Goal: Task Accomplishment & Management: Use online tool/utility

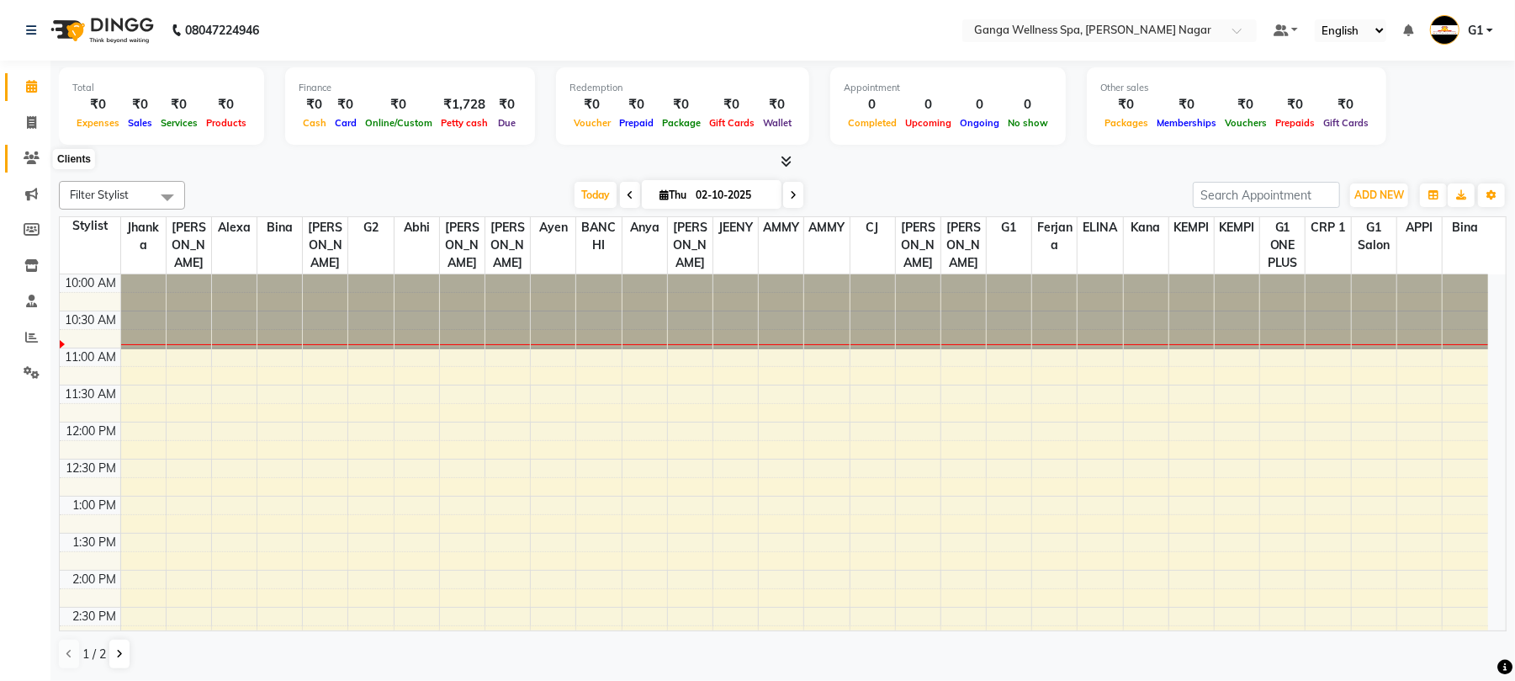
click at [25, 156] on icon at bounding box center [32, 157] width 16 height 13
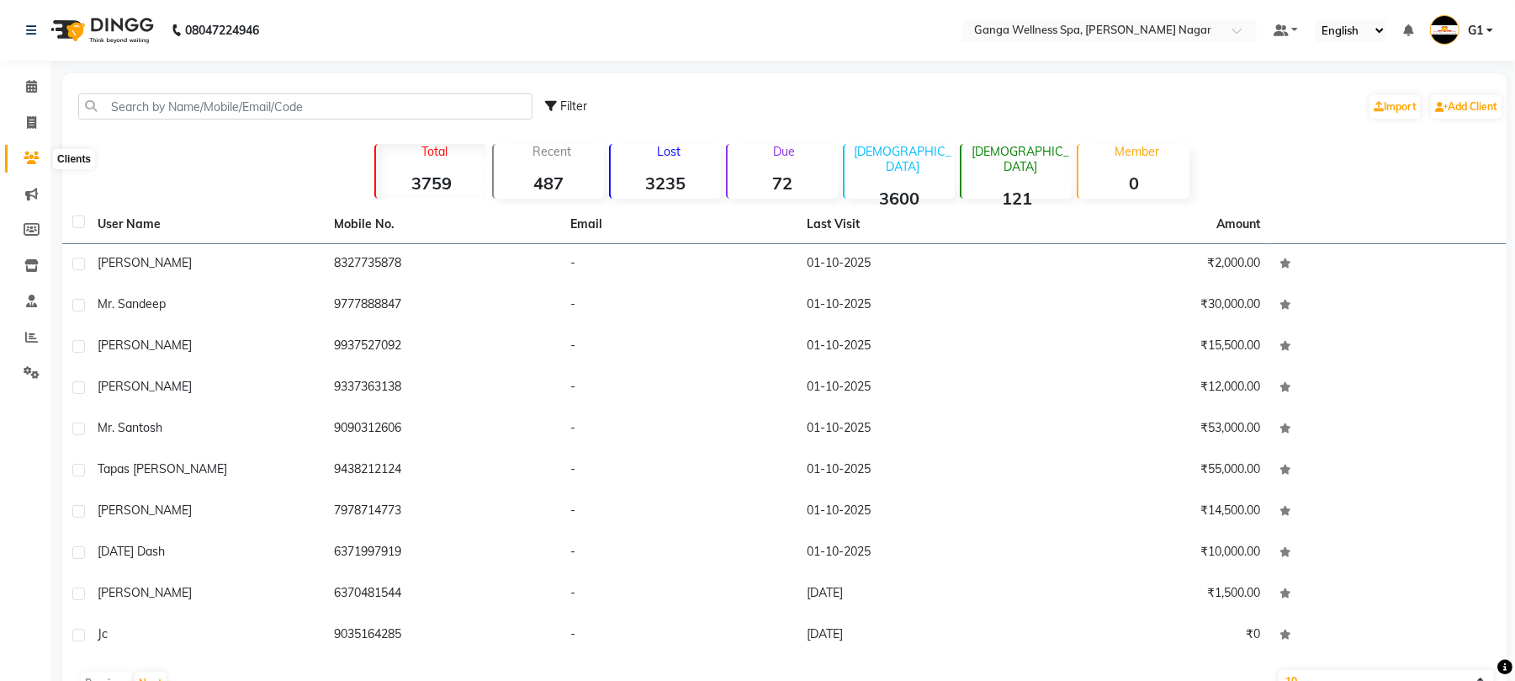
click at [24, 151] on icon at bounding box center [32, 157] width 16 height 13
click at [27, 84] on icon at bounding box center [31, 86] width 11 height 13
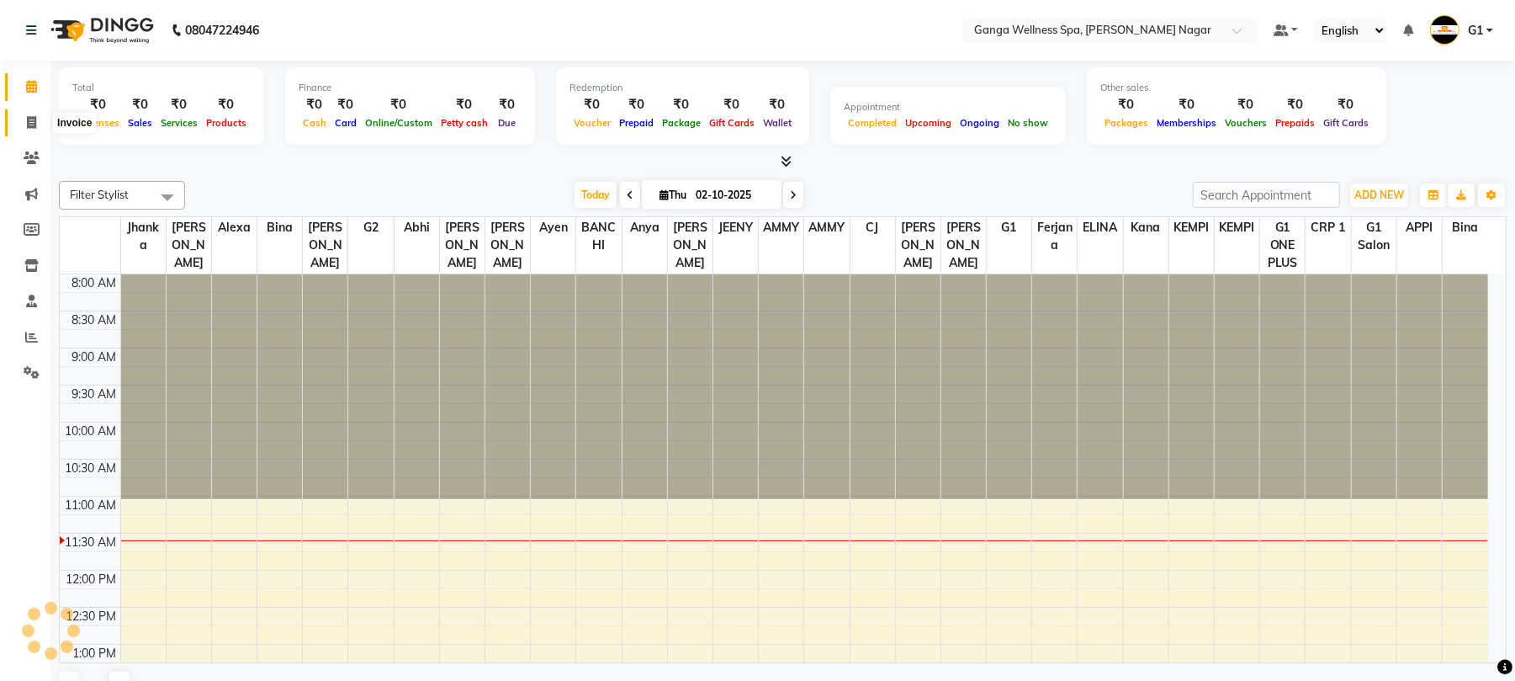
click at [31, 125] on icon at bounding box center [31, 122] width 9 height 13
select select "service"
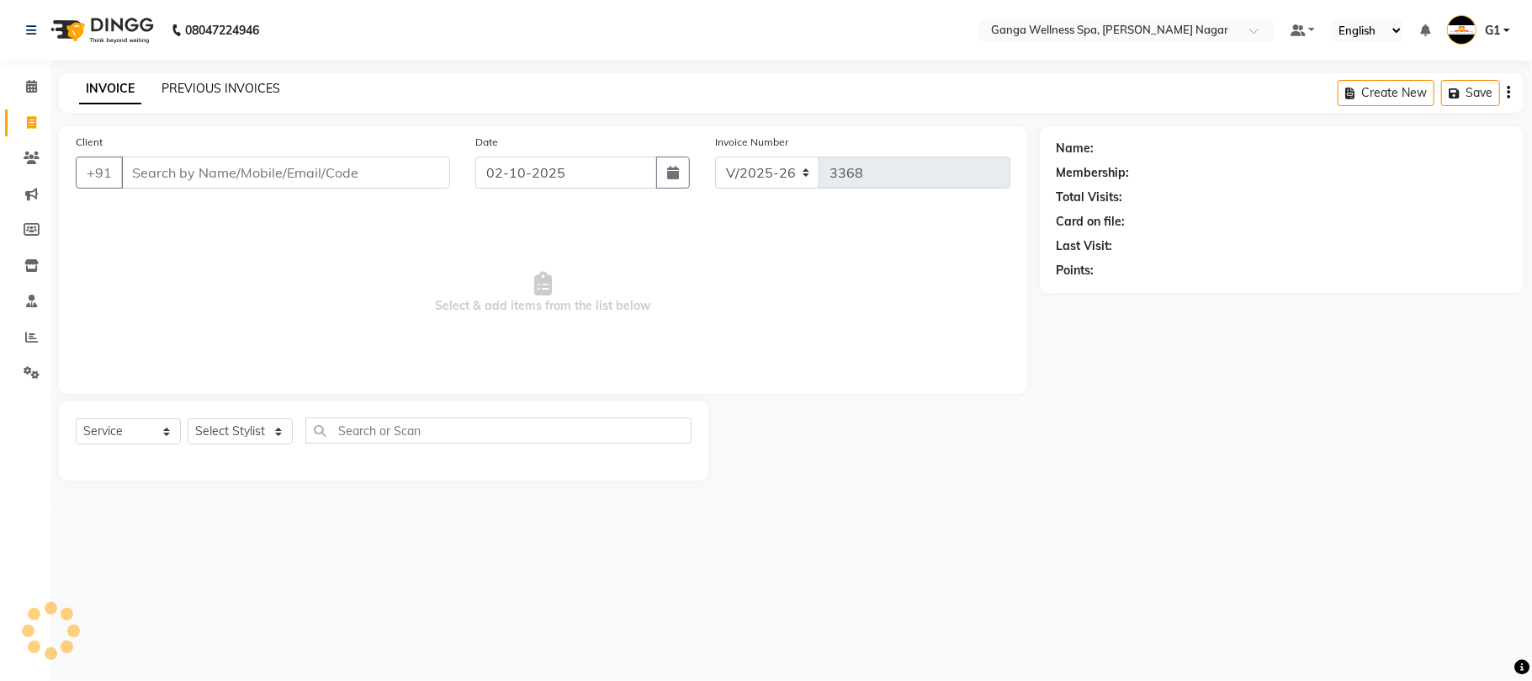
click at [227, 92] on link "PREVIOUS INVOICES" at bounding box center [221, 88] width 119 height 15
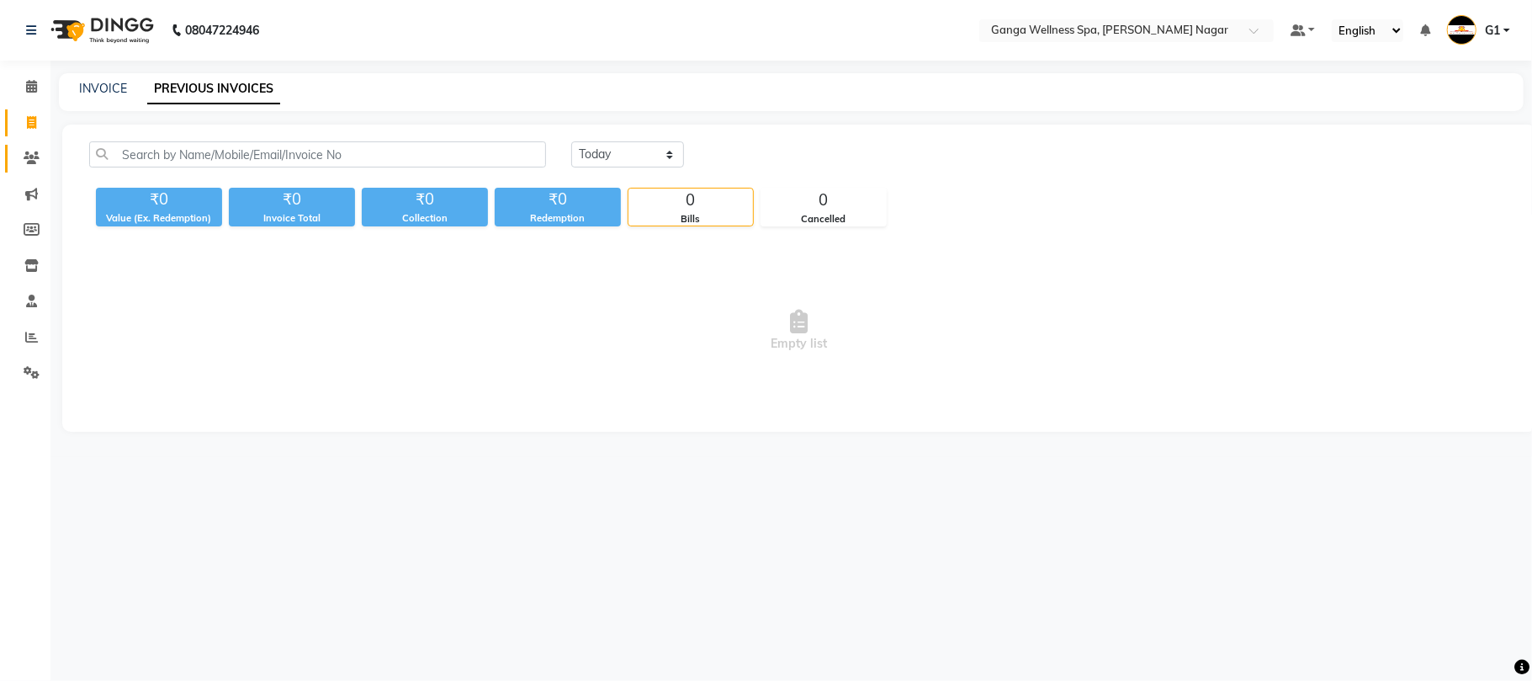
click at [28, 163] on icon at bounding box center [32, 157] width 16 height 13
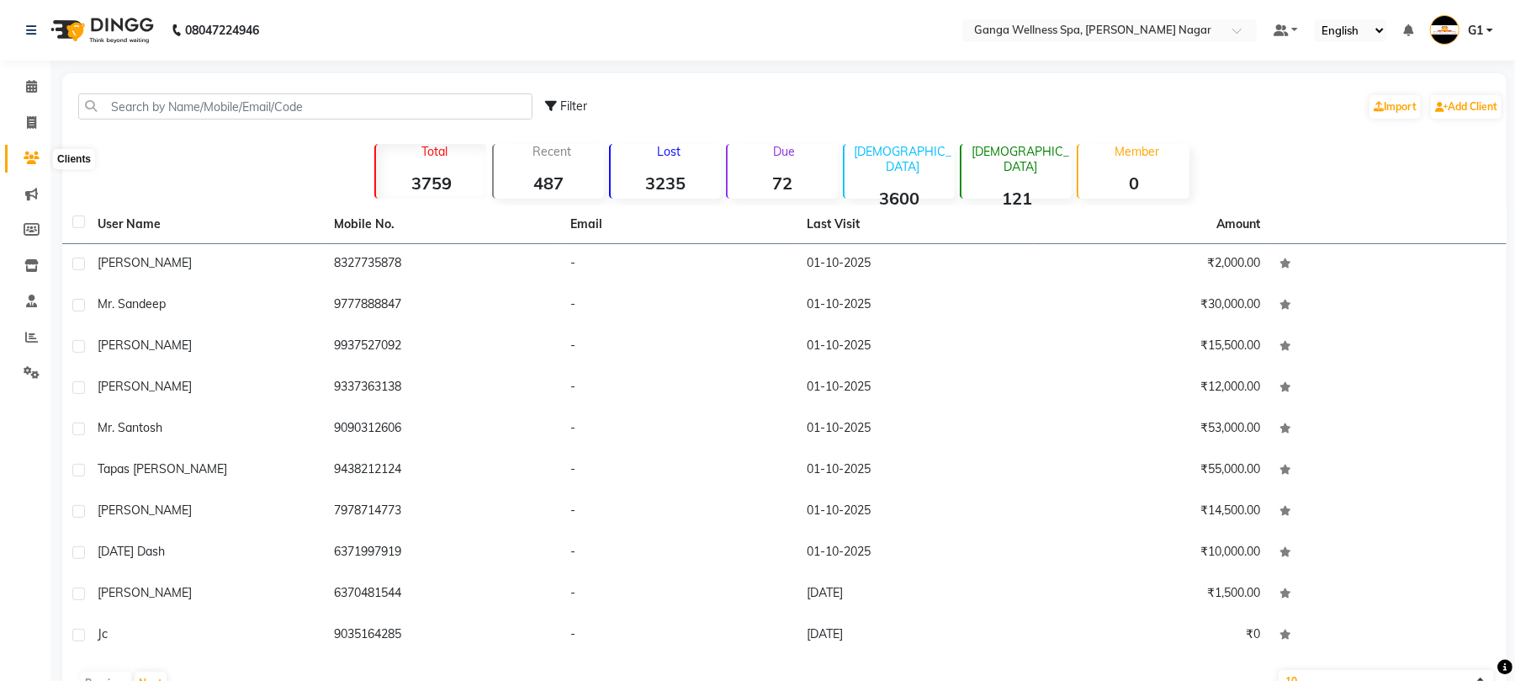
click at [34, 156] on icon at bounding box center [32, 157] width 16 height 13
click at [233, 115] on input "text" at bounding box center [305, 106] width 454 height 26
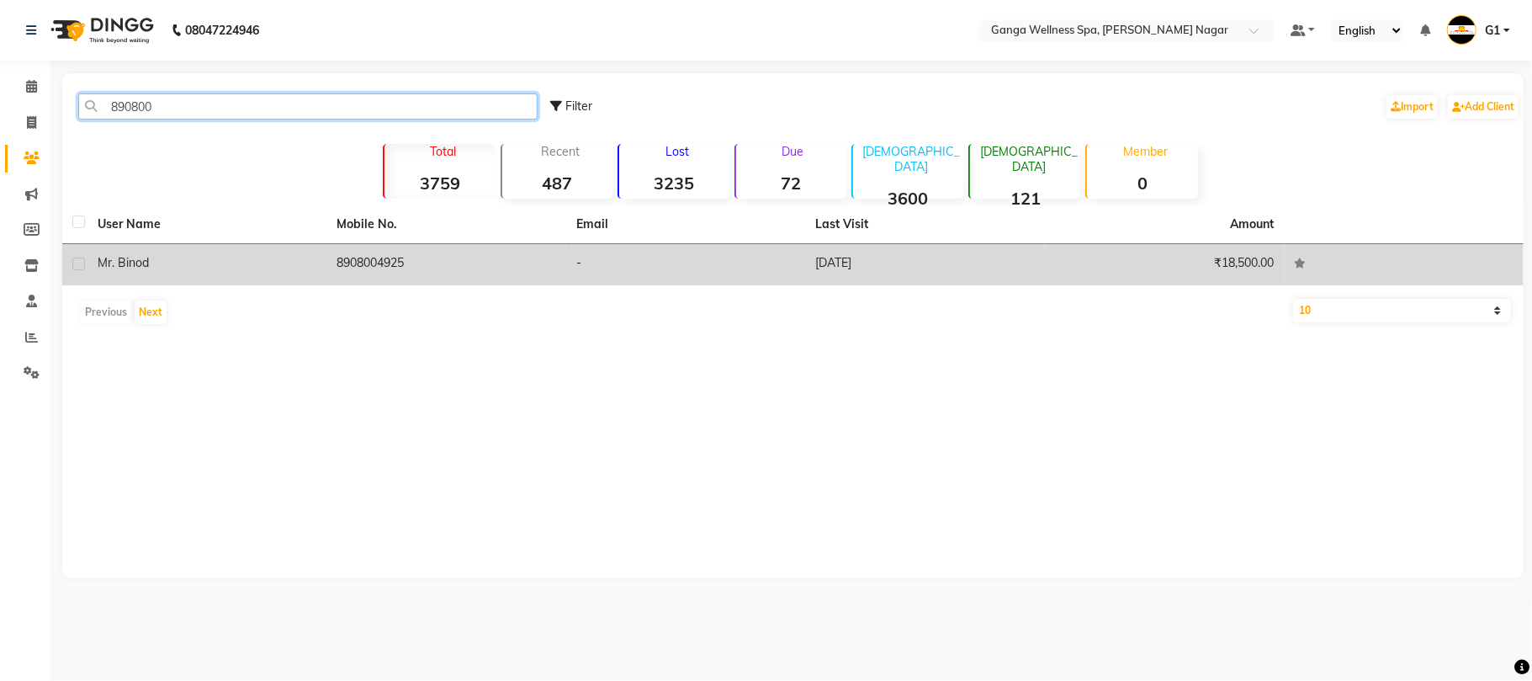
type input "890800"
click at [426, 266] on td "8908004925" at bounding box center [447, 264] width 240 height 41
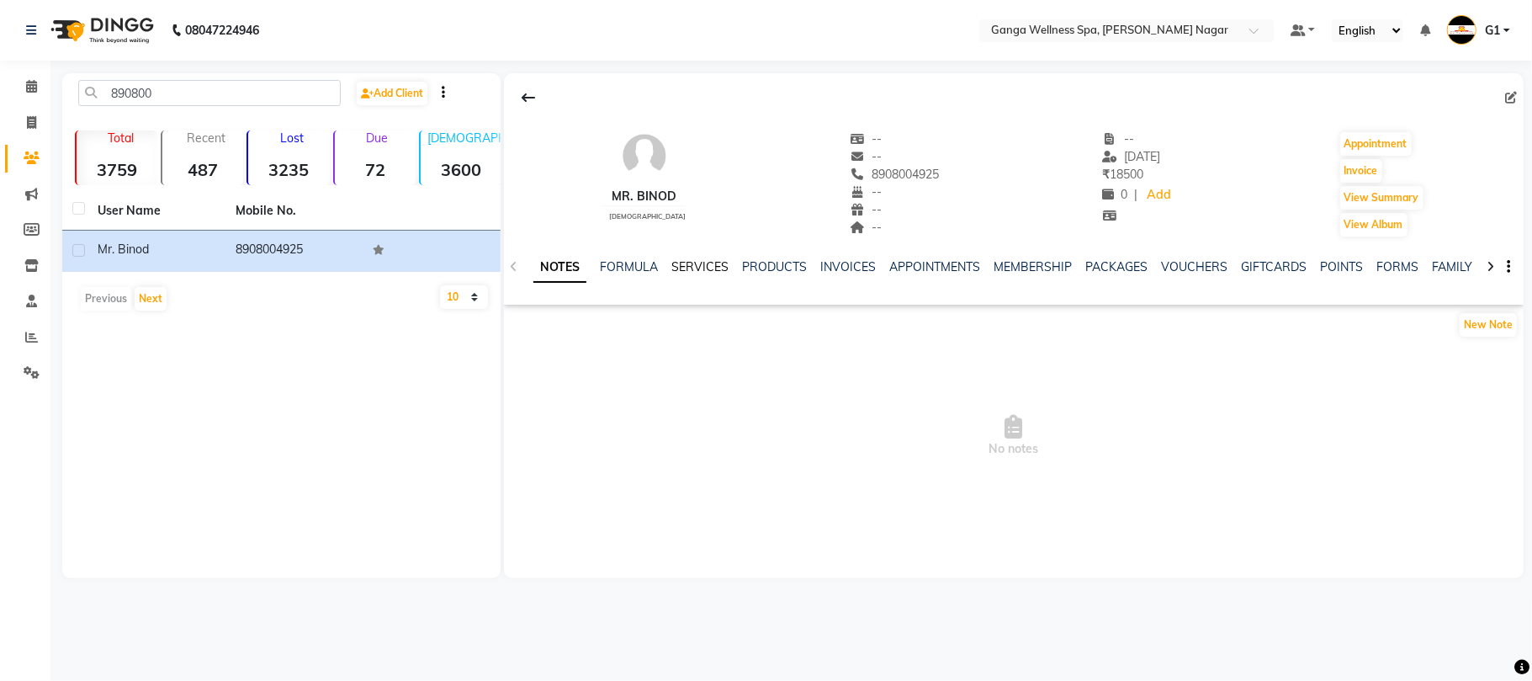
click at [719, 261] on link "SERVICES" at bounding box center [699, 266] width 57 height 15
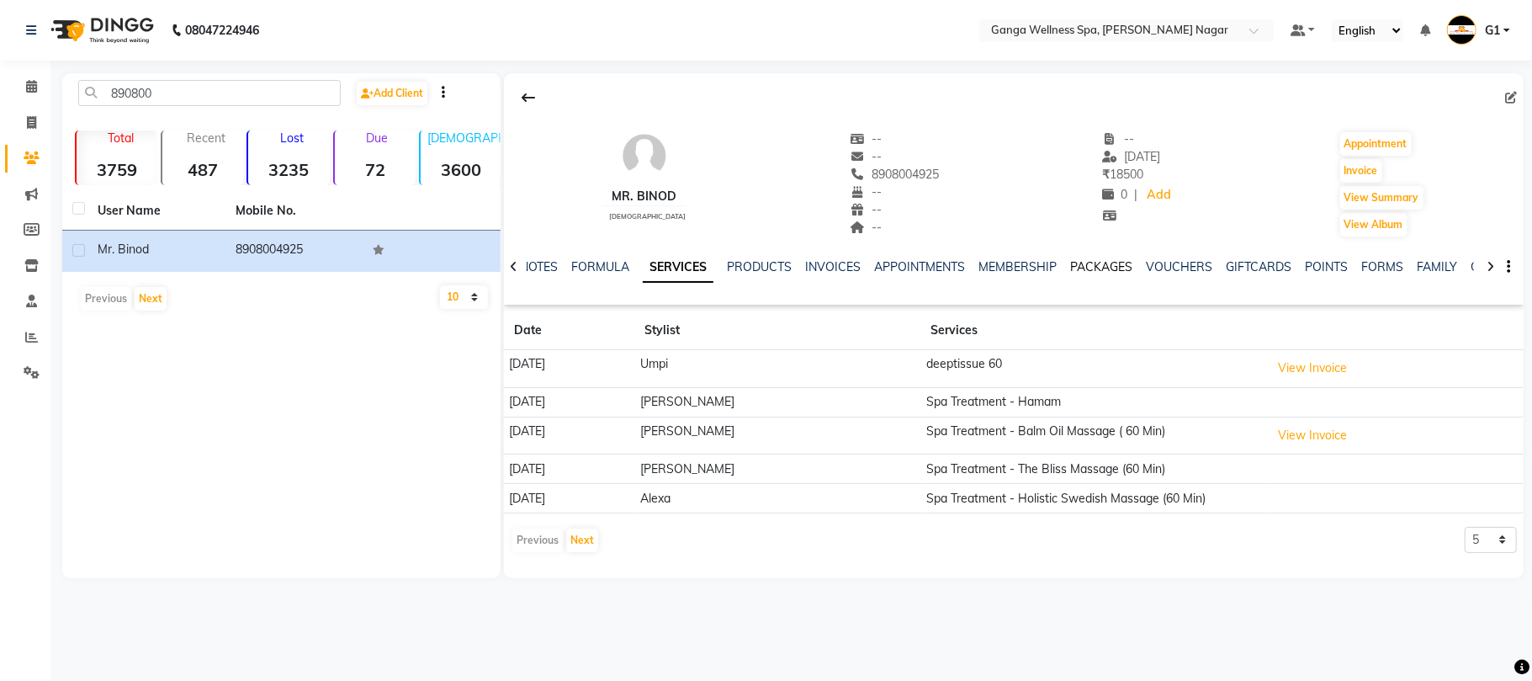
click at [1075, 259] on link "PACKAGES" at bounding box center [1101, 266] width 62 height 15
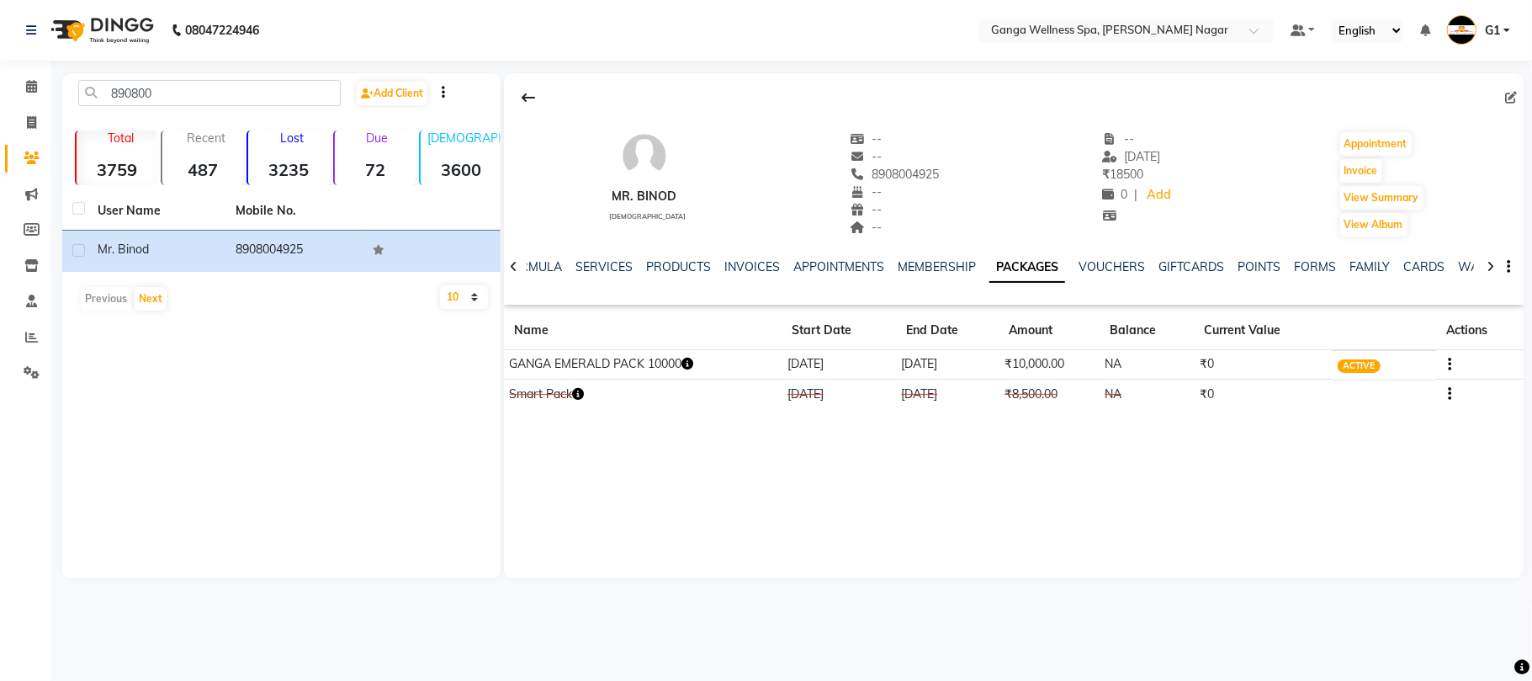
click at [693, 365] on icon "button" at bounding box center [687, 364] width 12 height 12
click at [888, 509] on div "Mr. Binod [DEMOGRAPHIC_DATA] -- -- 8908004925 -- -- -- -- [DATE] ₹ 18500 0 | Ad…" at bounding box center [1014, 325] width 1020 height 505
click at [693, 368] on icon "button" at bounding box center [687, 364] width 12 height 12
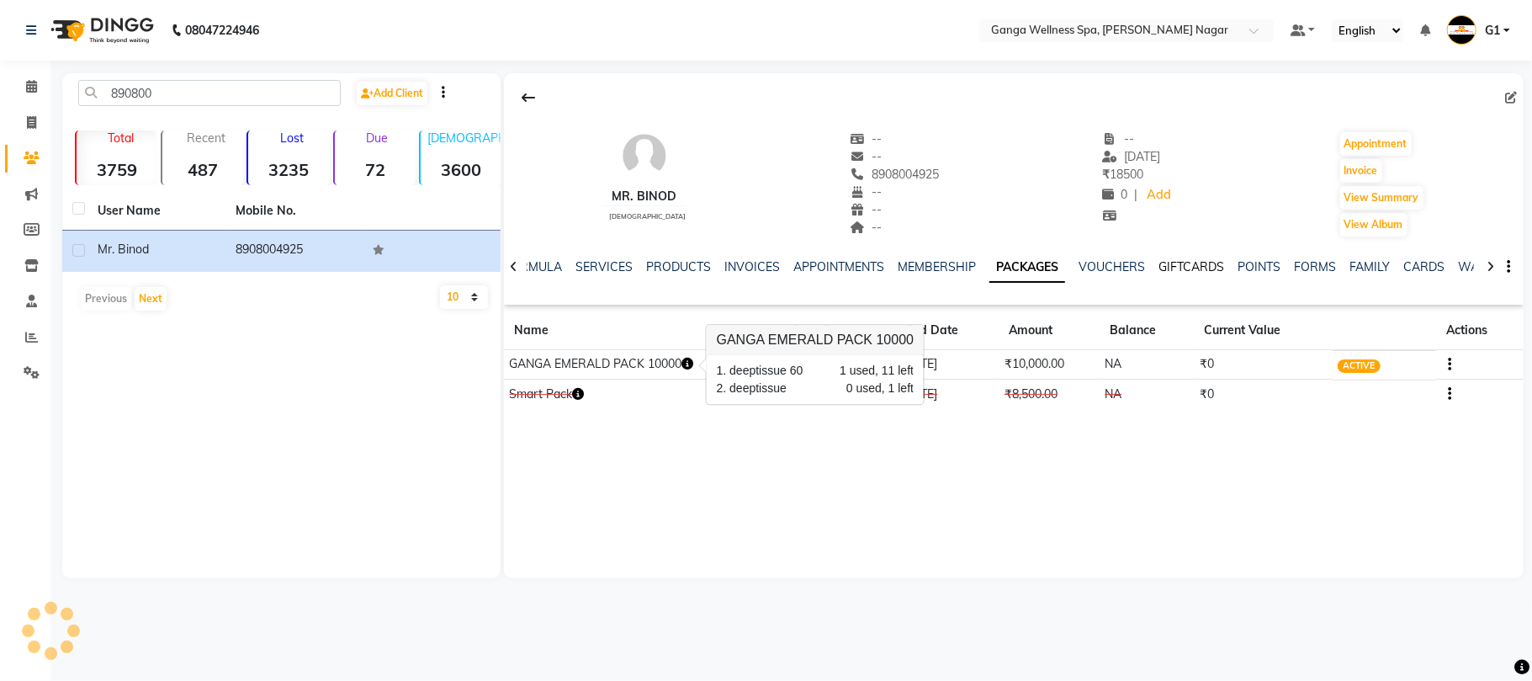
drag, startPoint x: 920, startPoint y: 432, endPoint x: 1154, endPoint y: 267, distance: 286.2
click at [922, 432] on div "Mr. Binod [DEMOGRAPHIC_DATA] -- -- 8908004925 -- -- -- -- [DATE] ₹ 18500 0 | Ad…" at bounding box center [1014, 325] width 1020 height 505
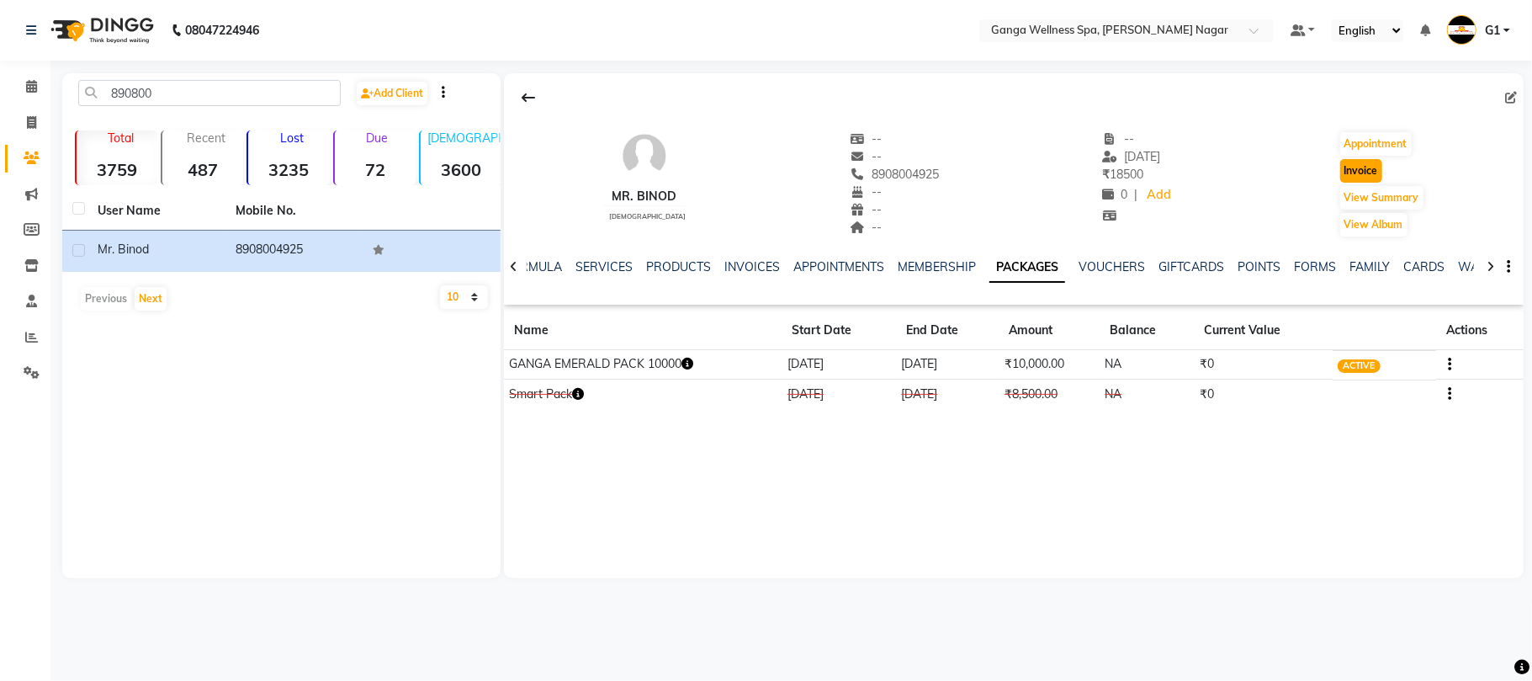
click at [1371, 170] on button "Invoice" at bounding box center [1361, 171] width 42 height 24
select select "service"
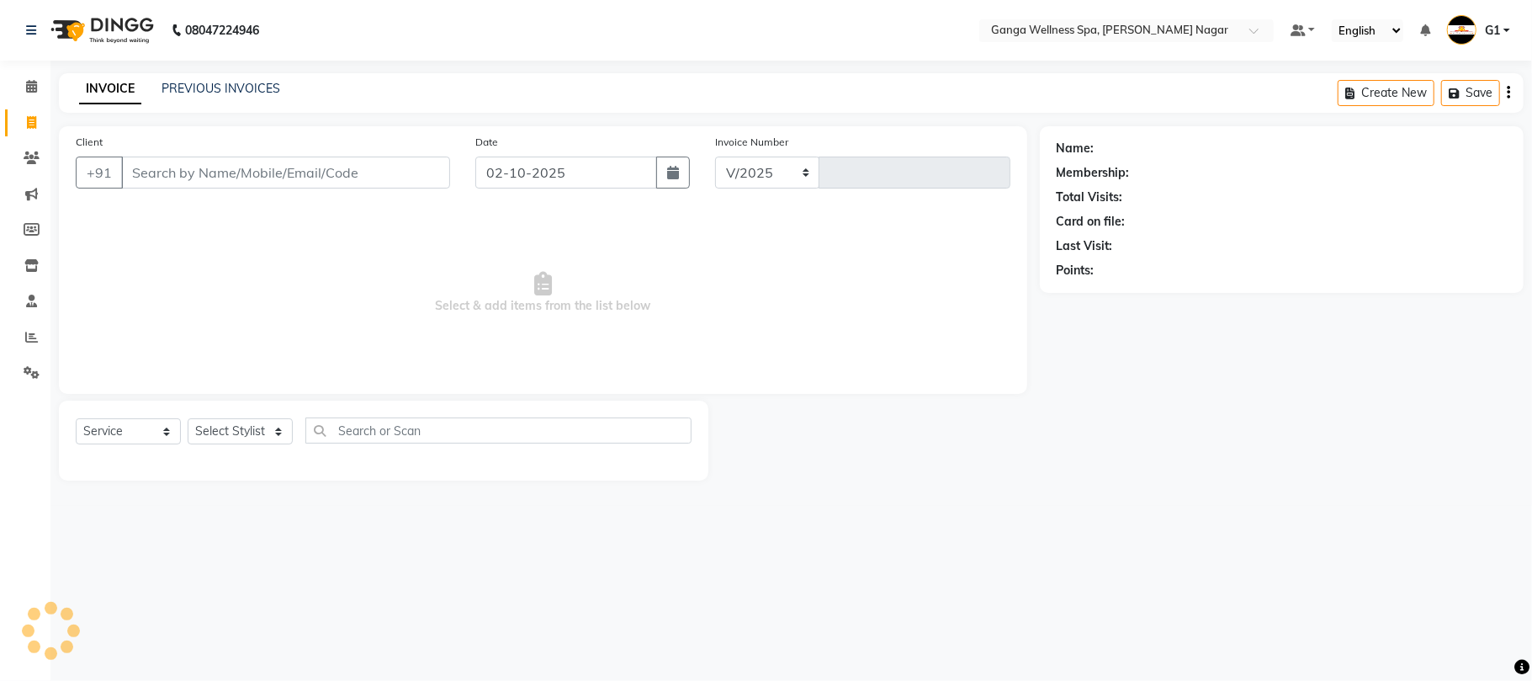
select select "762"
type input "3368"
click at [229, 434] on select "Select Stylist" at bounding box center [240, 431] width 105 height 26
type input "8908004925"
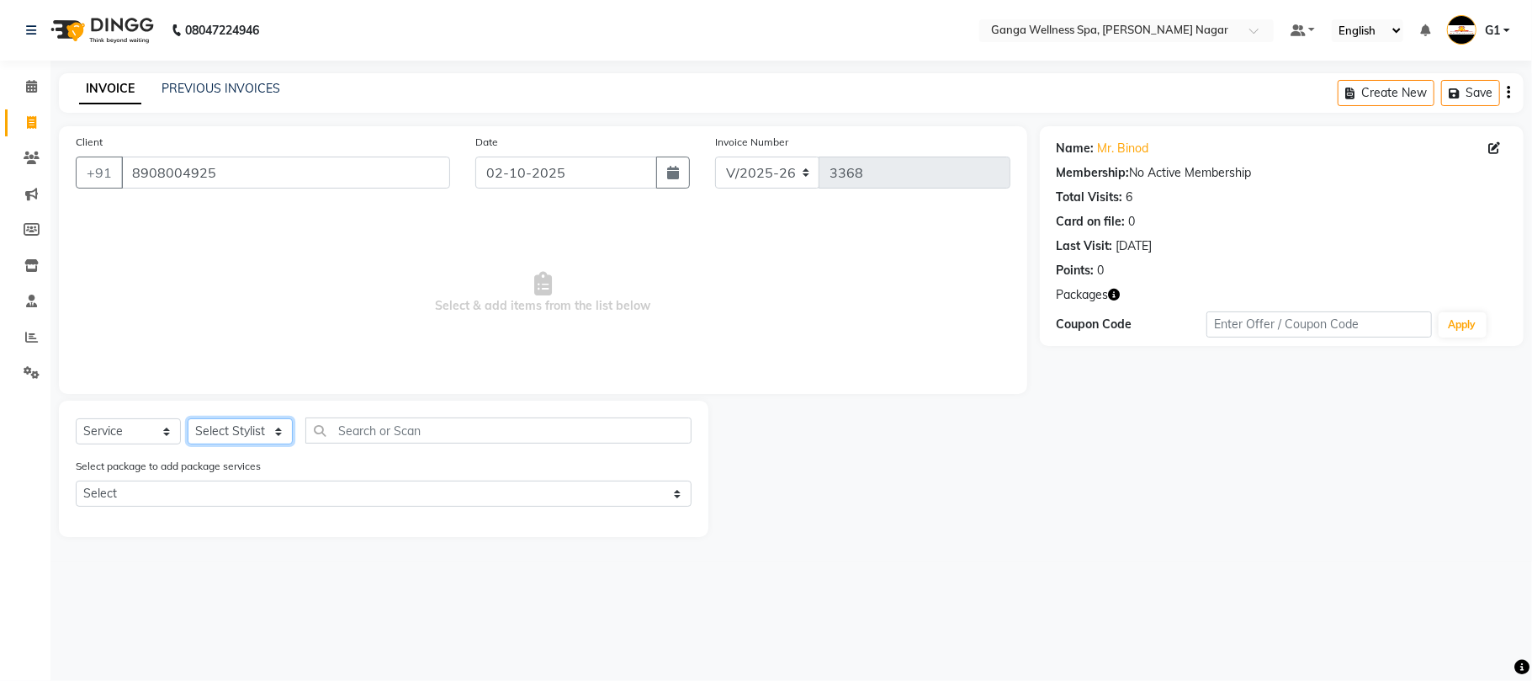
select select "18373"
click at [188, 418] on select "Select Stylist Abhi [PERSON_NAME] Alexa AMMY AMMY [PERSON_NAME] anya APPI [PERS…" at bounding box center [240, 431] width 105 height 26
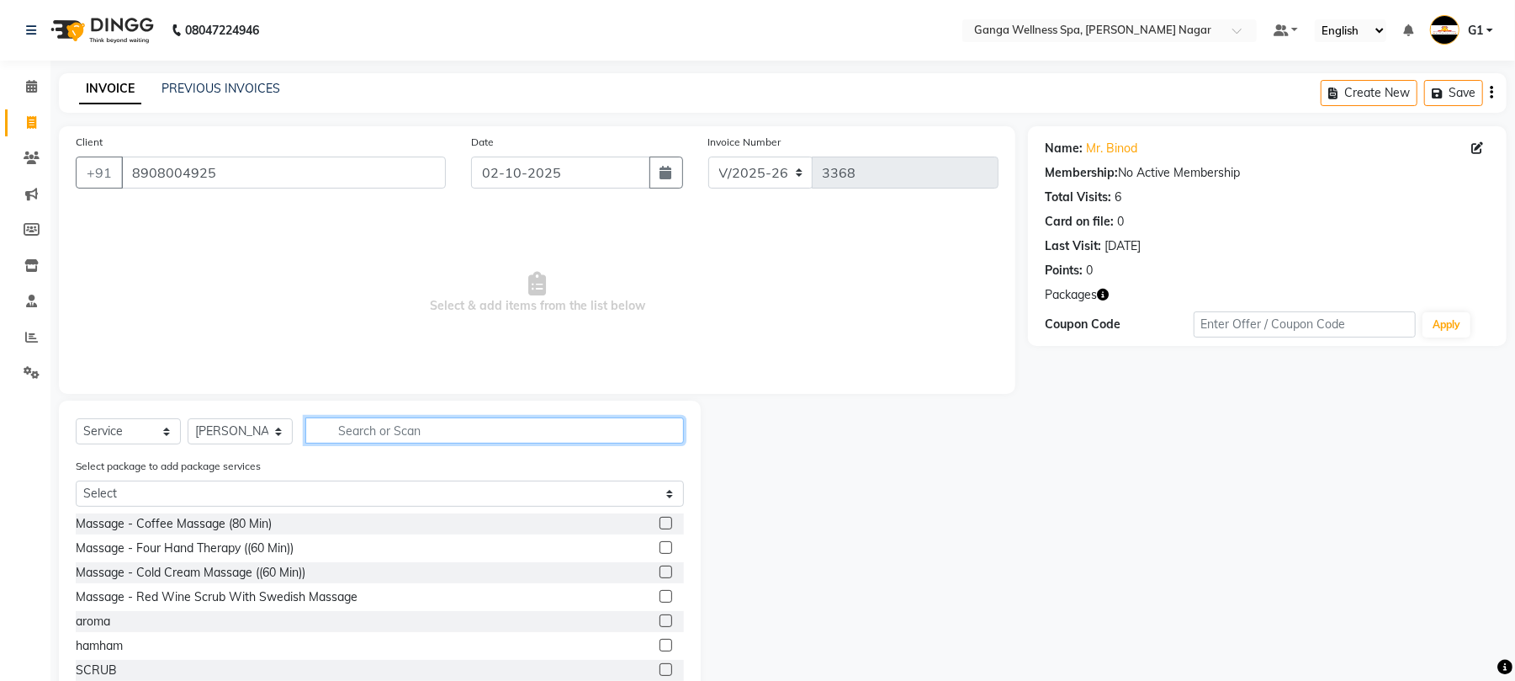
click at [348, 432] on input "text" at bounding box center [494, 430] width 379 height 26
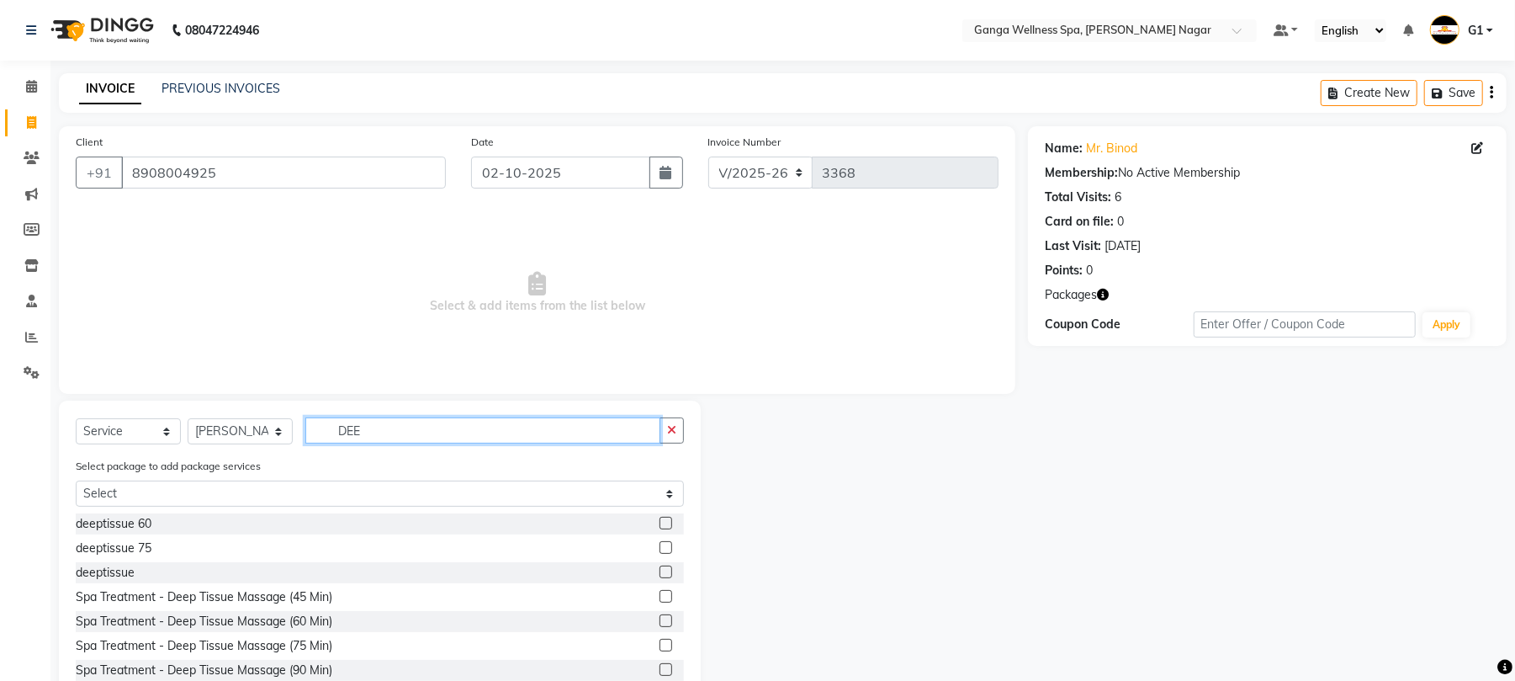
type input "DEE"
click at [660, 522] on label at bounding box center [666, 523] width 13 height 13
click at [660, 522] on input "checkbox" at bounding box center [665, 523] width 11 height 11
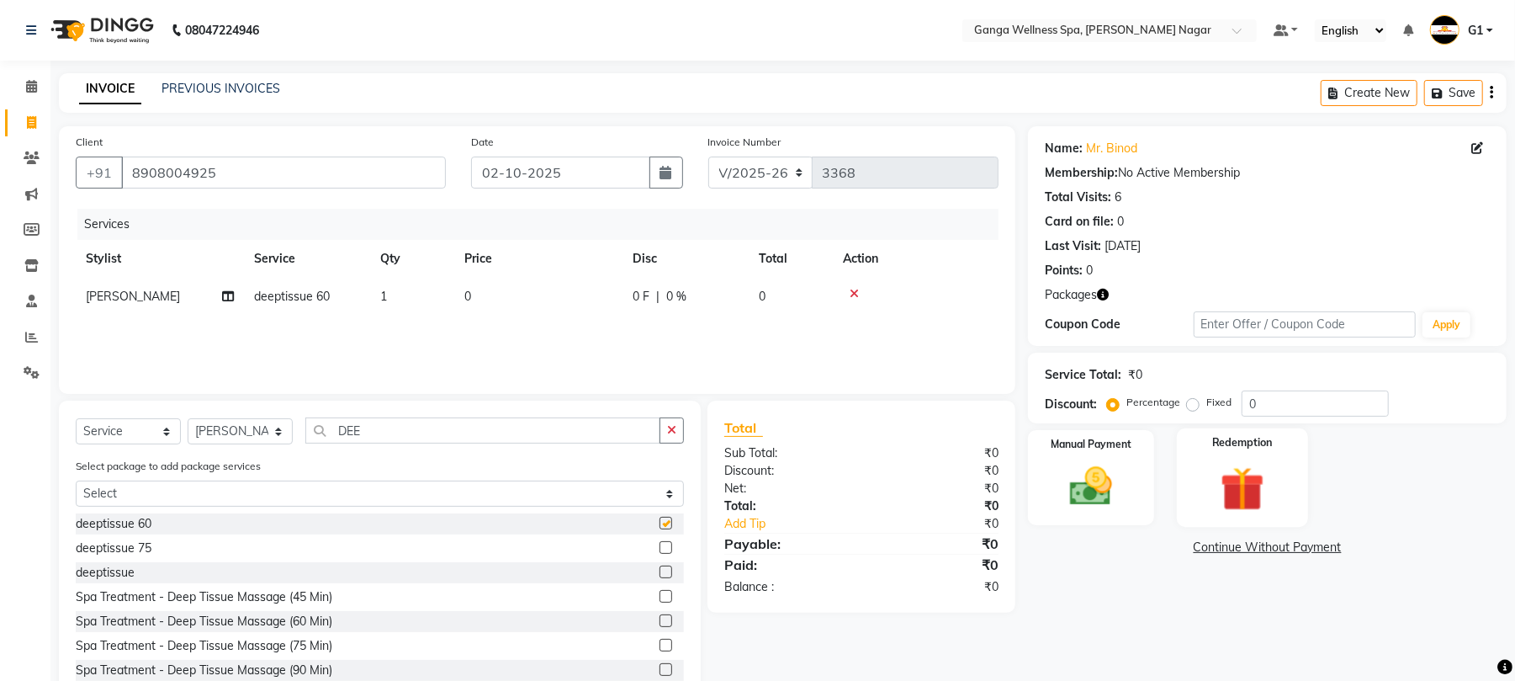
checkbox input "false"
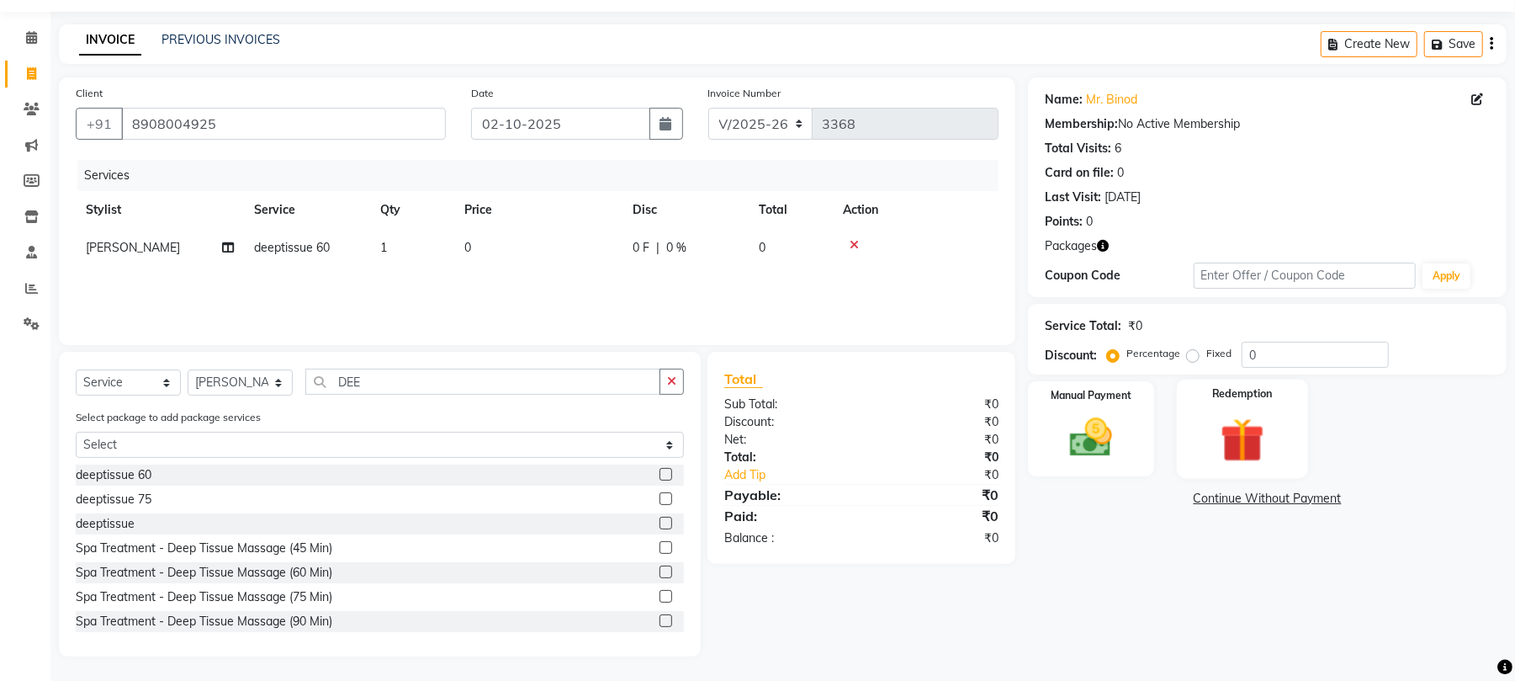
click at [1257, 441] on img at bounding box center [1242, 439] width 72 height 55
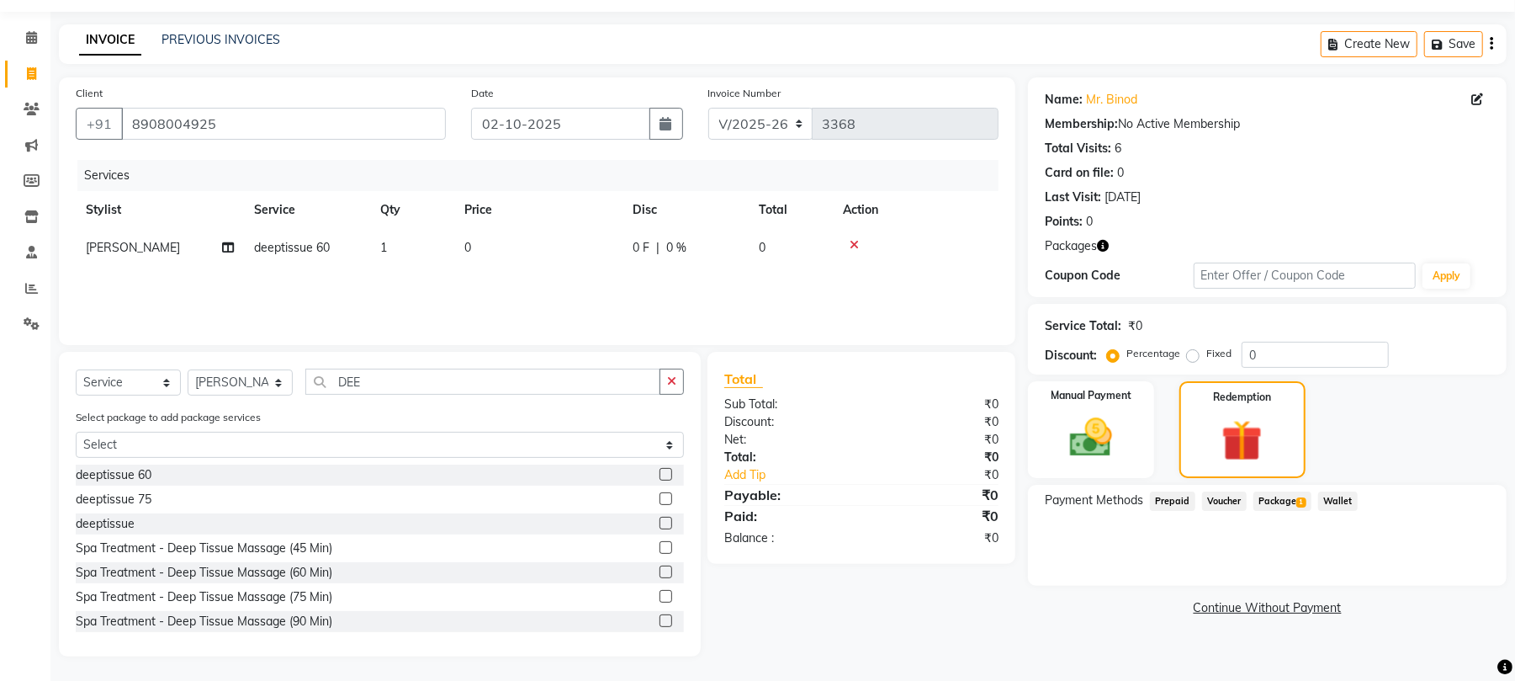
click at [1287, 492] on span "Package 1" at bounding box center [1283, 500] width 58 height 19
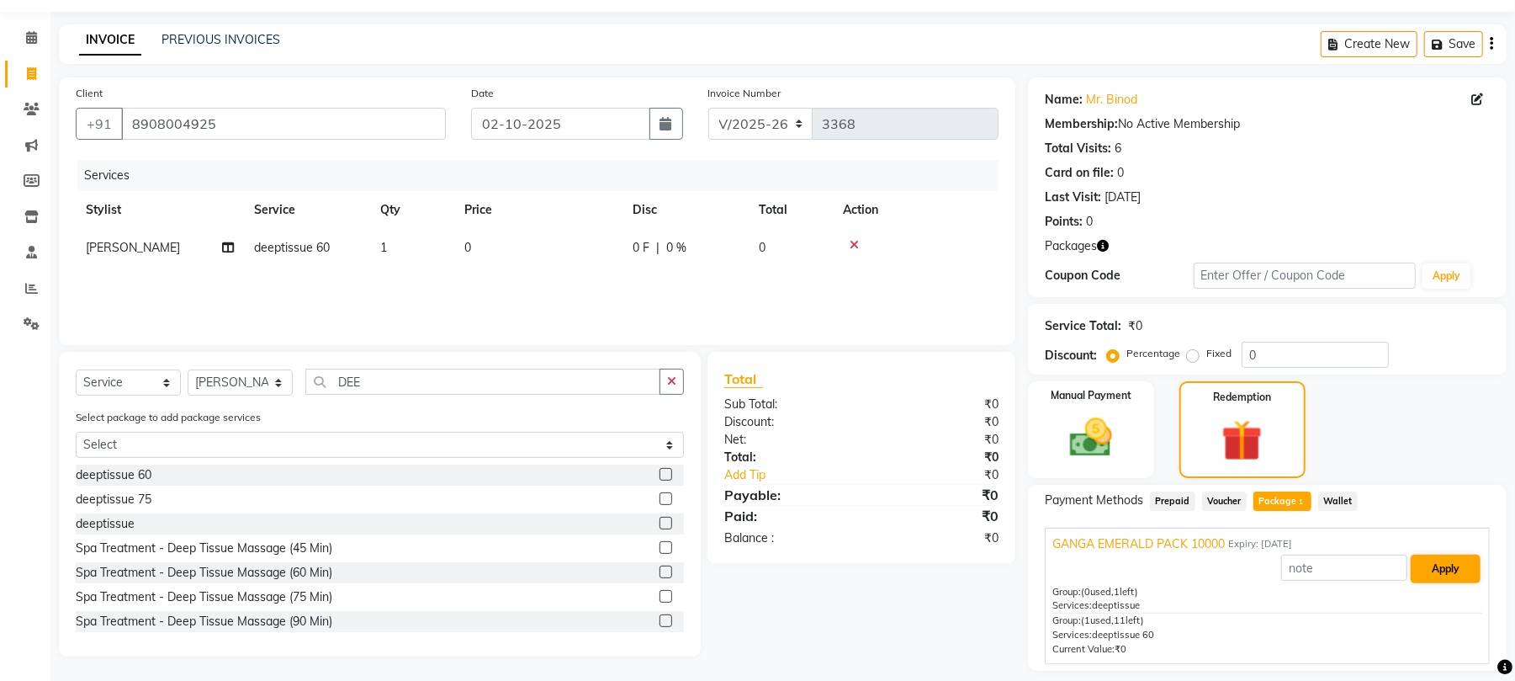
scroll to position [99, 0]
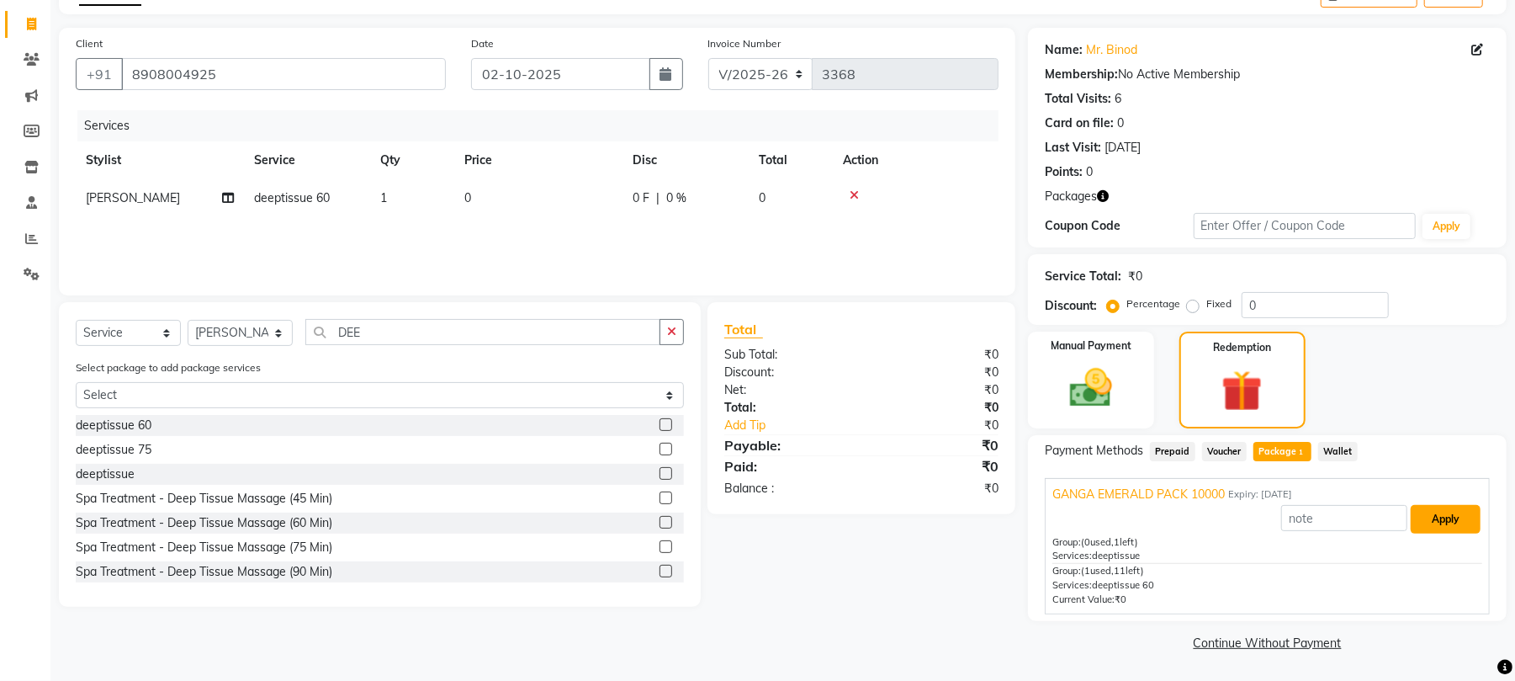
click at [1440, 512] on button "Apply" at bounding box center [1446, 519] width 70 height 29
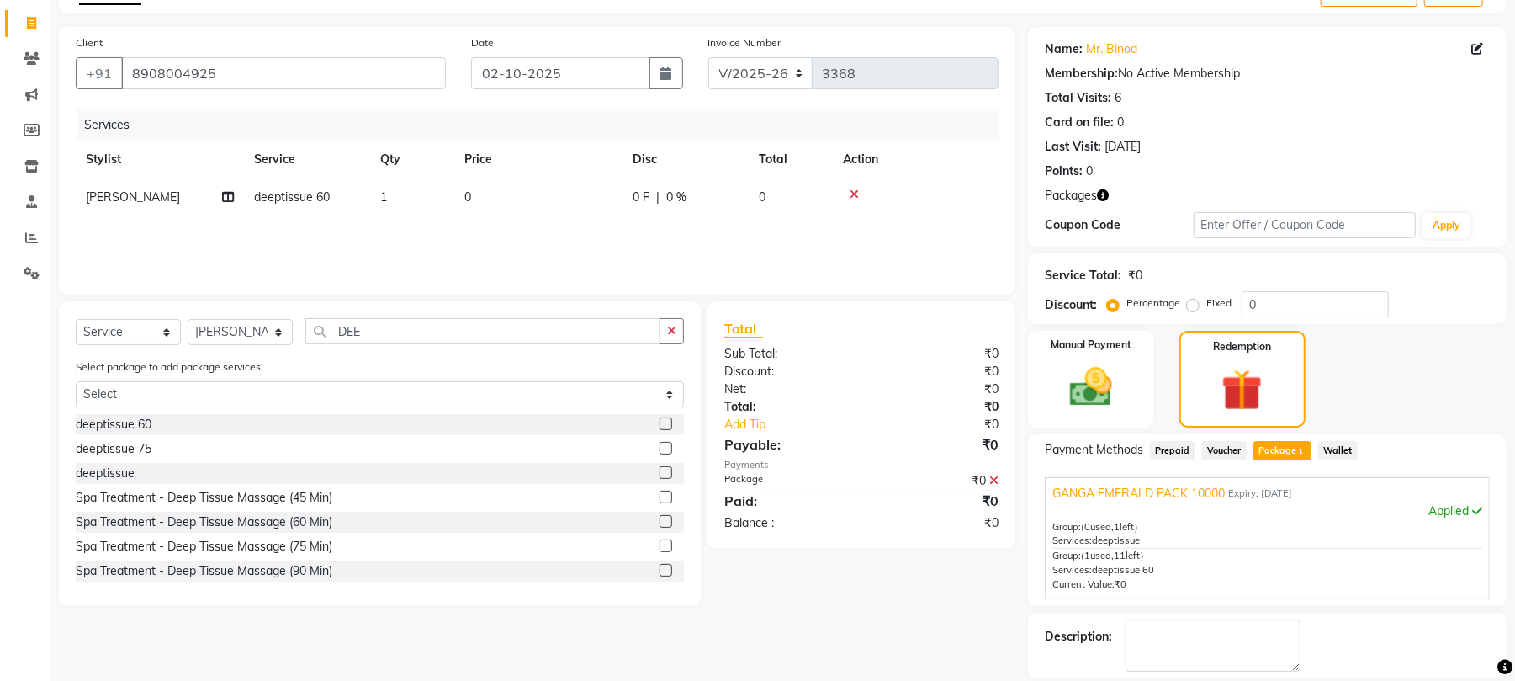
scroll to position [182, 0]
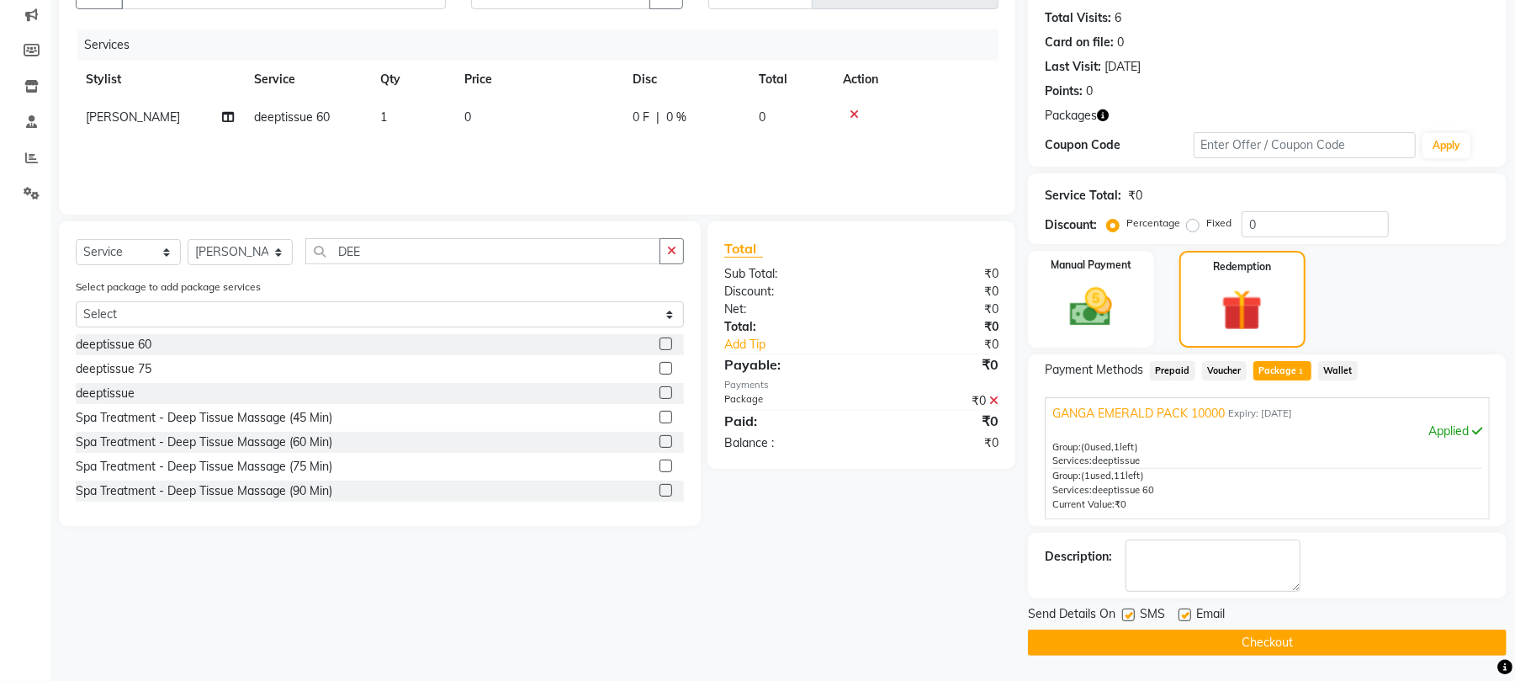
click at [1220, 650] on button "Checkout" at bounding box center [1267, 642] width 479 height 26
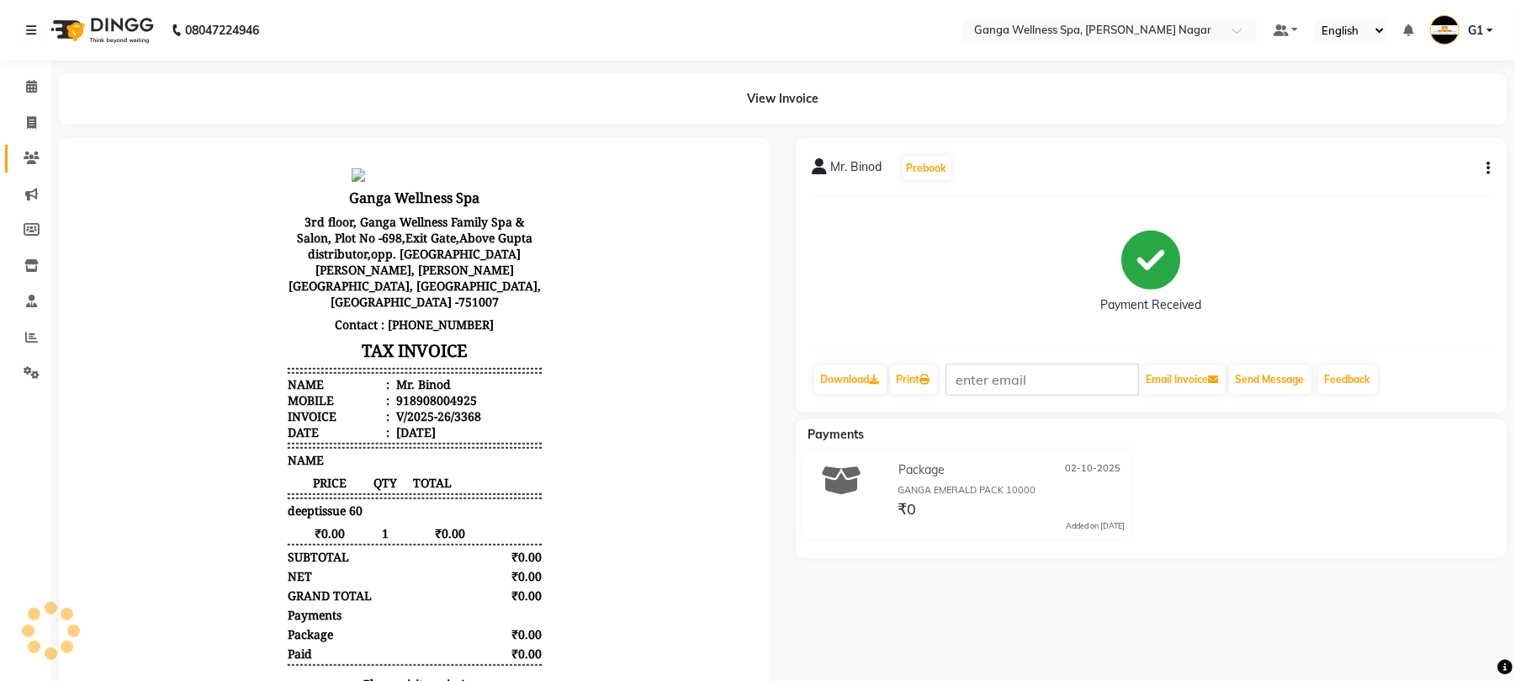
click at [29, 162] on icon at bounding box center [32, 157] width 16 height 13
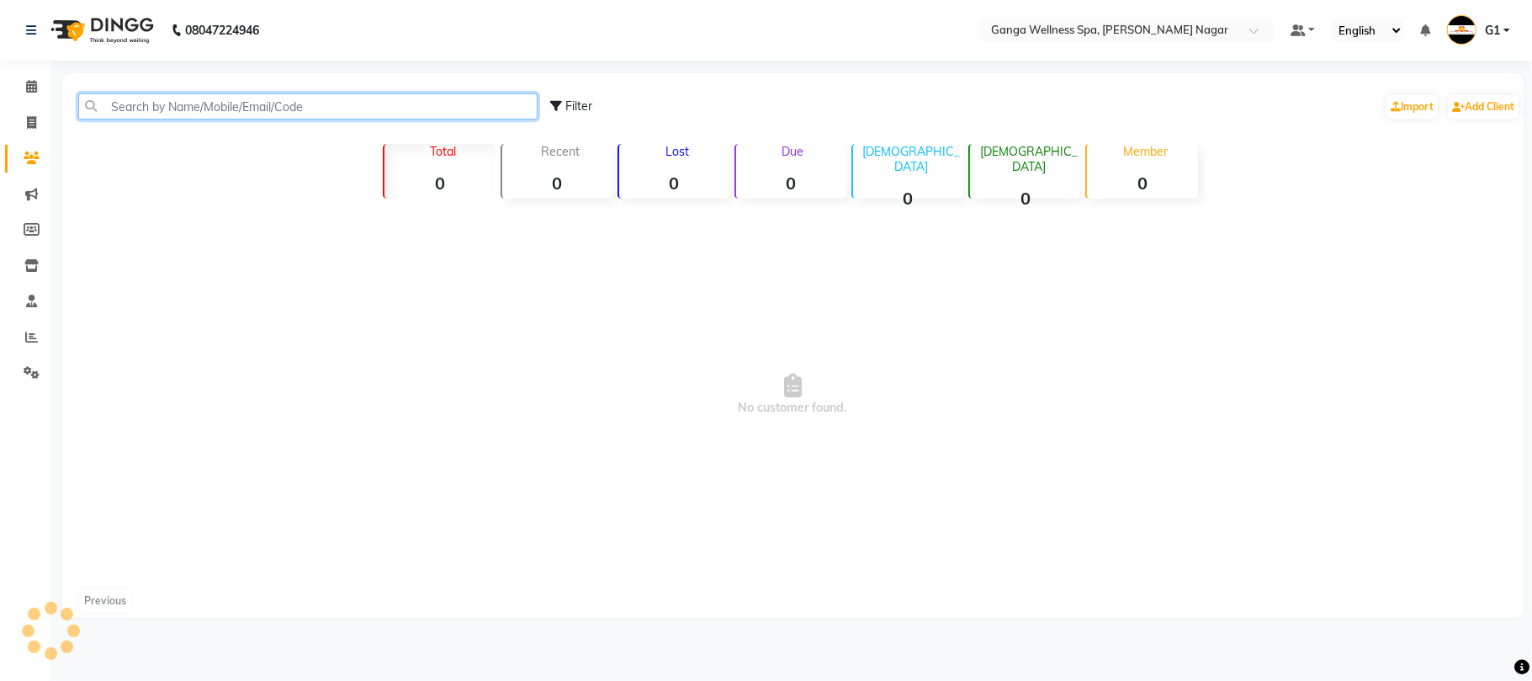
click at [192, 114] on input "text" at bounding box center [307, 106] width 459 height 26
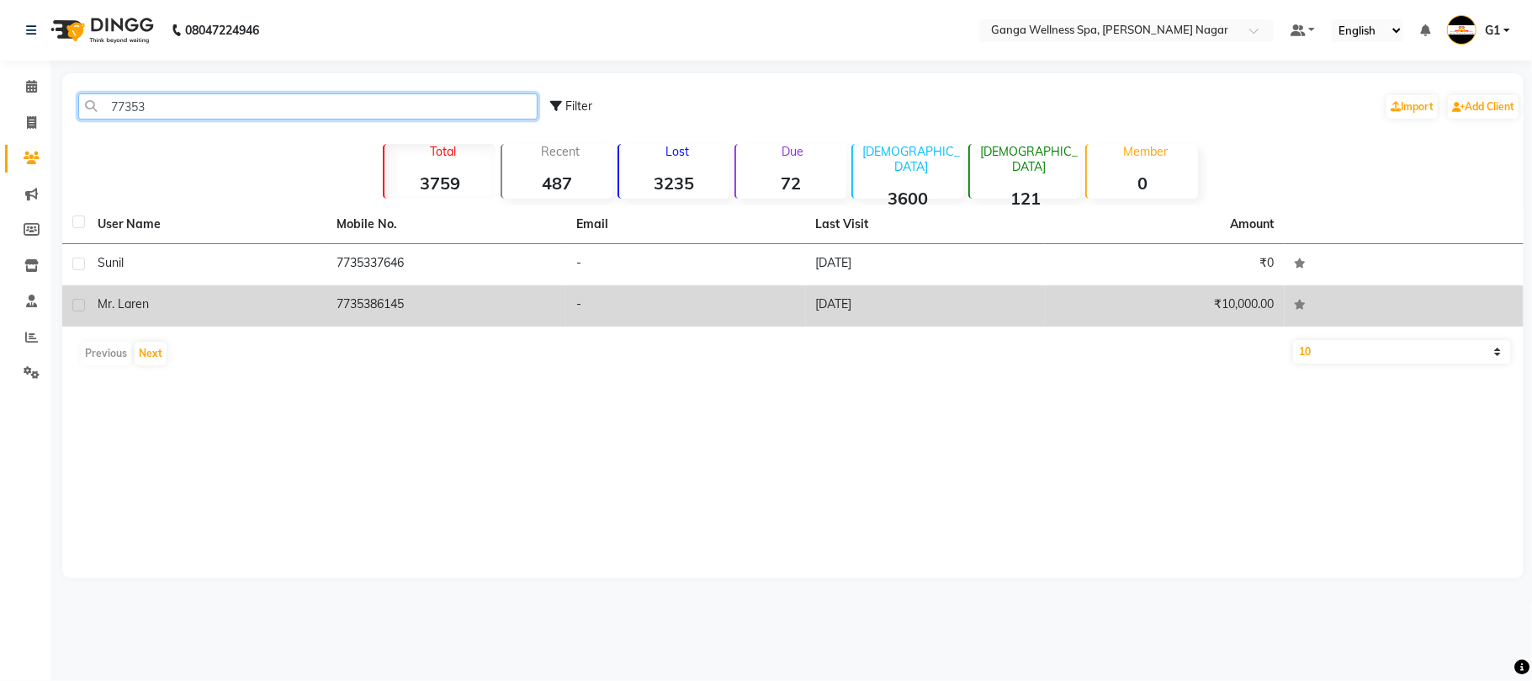
type input "77353"
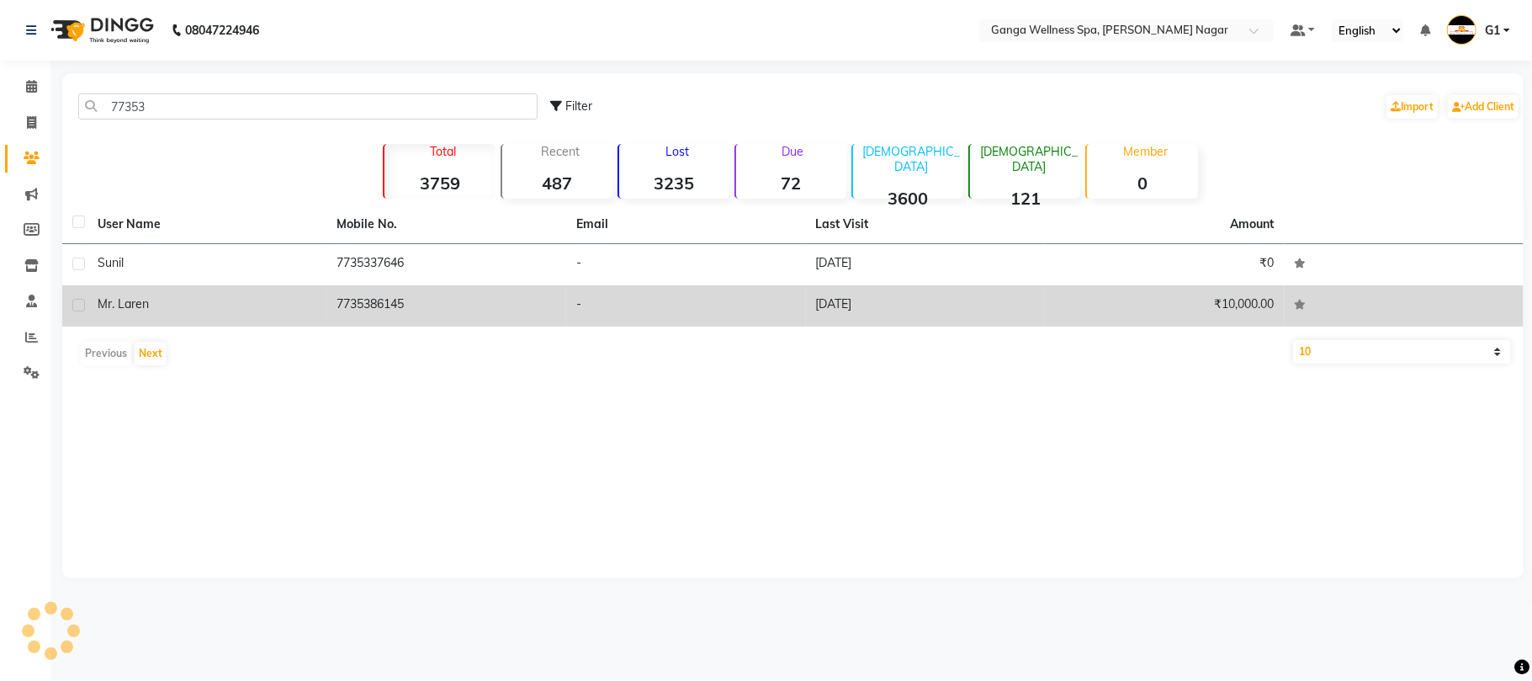
click at [380, 313] on td "7735386145" at bounding box center [447, 305] width 240 height 41
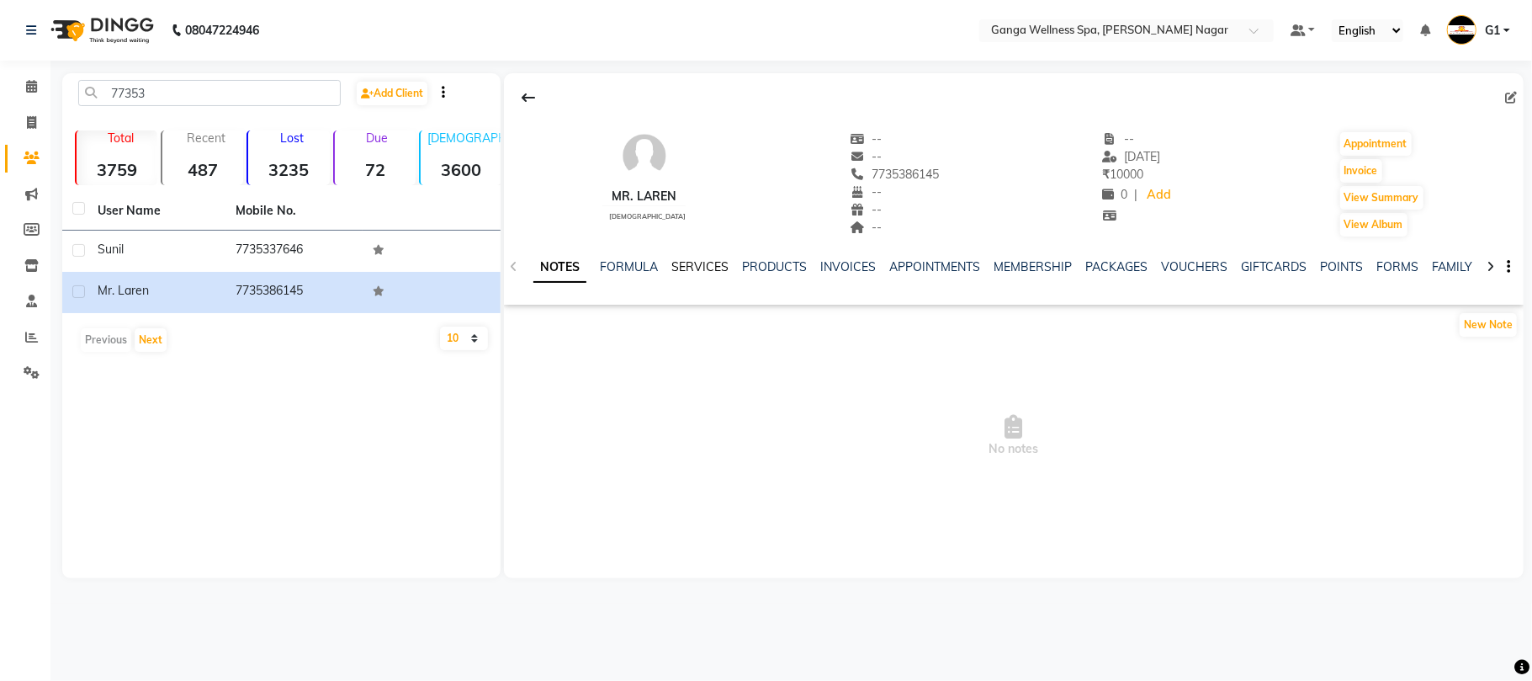
click at [705, 268] on link "SERVICES" at bounding box center [699, 266] width 57 height 15
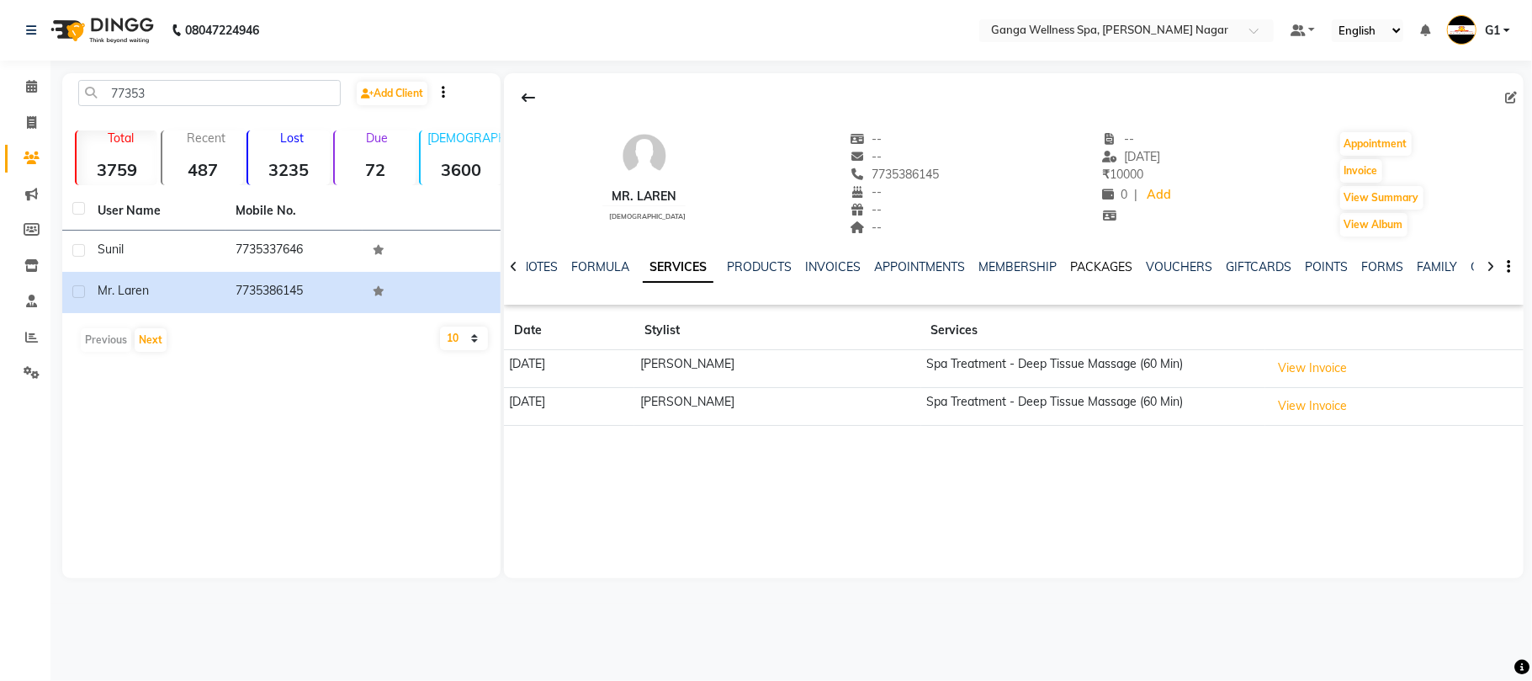
click at [1102, 266] on link "PACKAGES" at bounding box center [1101, 266] width 62 height 15
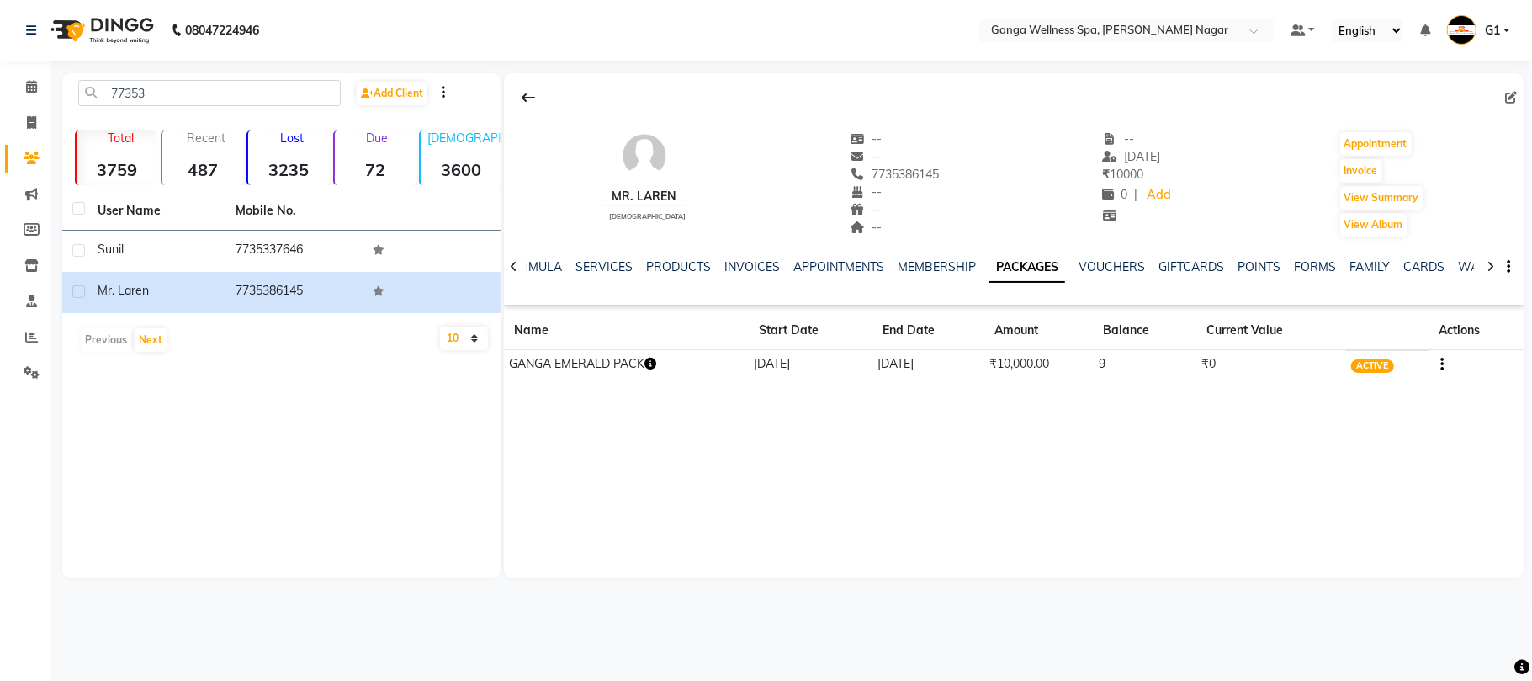
click at [654, 367] on icon "button" at bounding box center [650, 364] width 12 height 12
click at [712, 471] on div "Mr. Laren [DEMOGRAPHIC_DATA] -- -- 7735386145 -- -- -- -- [DATE] ₹ 10000 0 | Ad…" at bounding box center [1014, 325] width 1020 height 505
click at [597, 269] on link "SERVICES" at bounding box center [603, 266] width 57 height 15
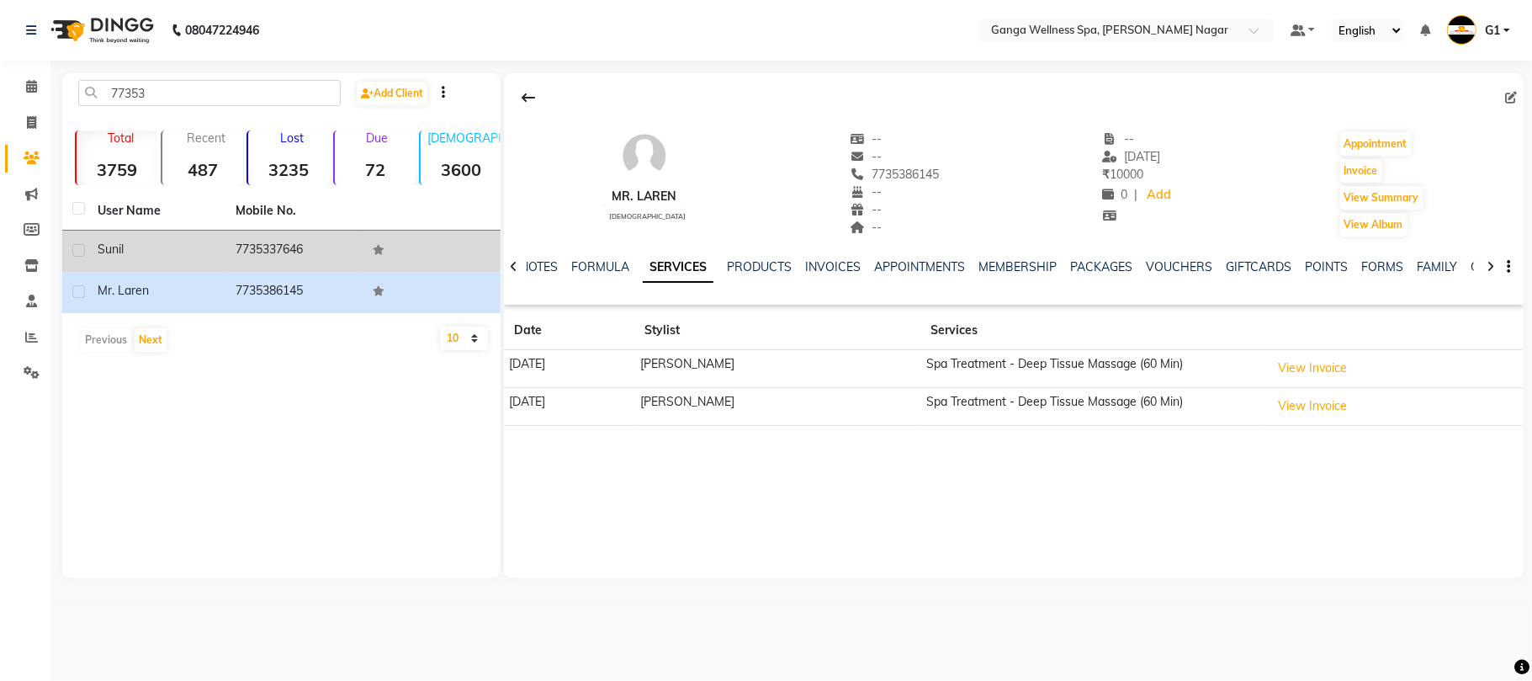
click at [297, 253] on td "7735337646" at bounding box center [294, 251] width 138 height 41
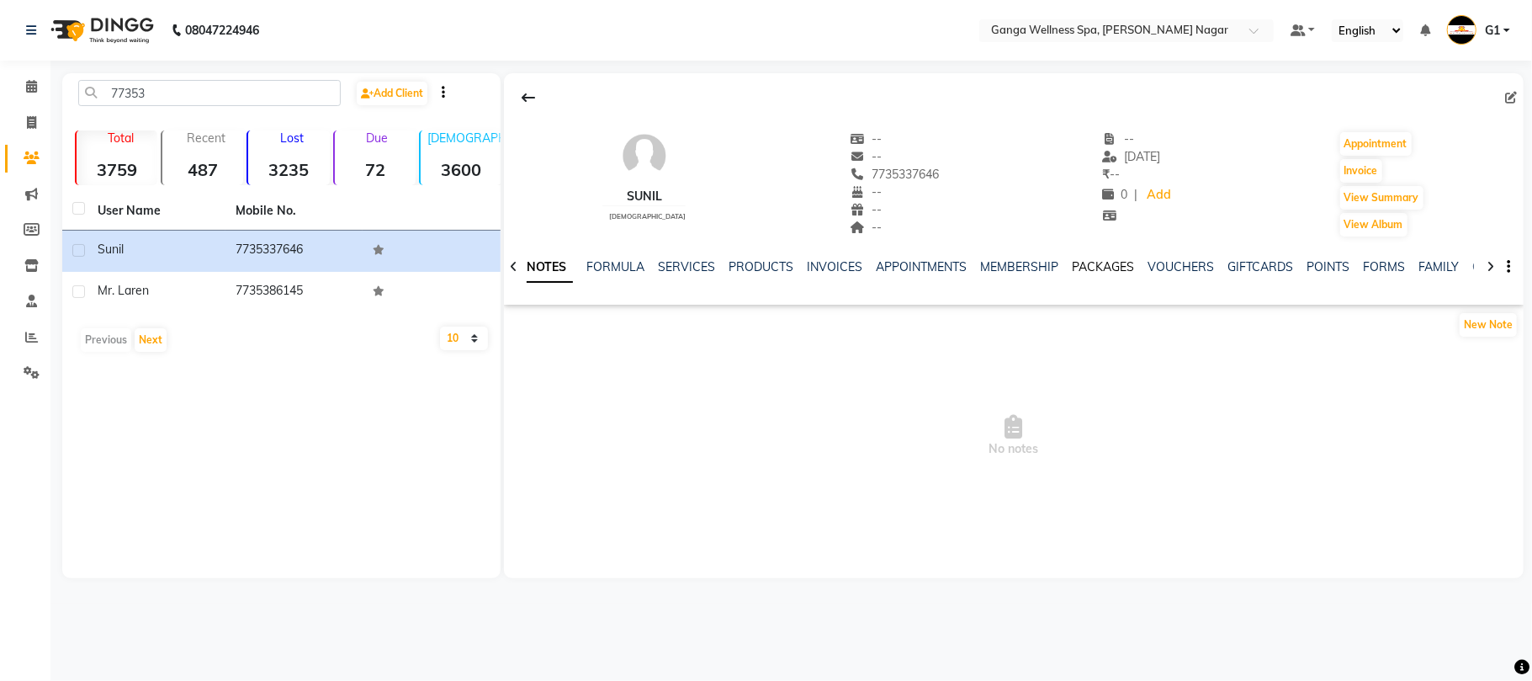
click at [1087, 270] on link "PACKAGES" at bounding box center [1103, 266] width 62 height 15
click at [27, 155] on icon at bounding box center [32, 157] width 16 height 13
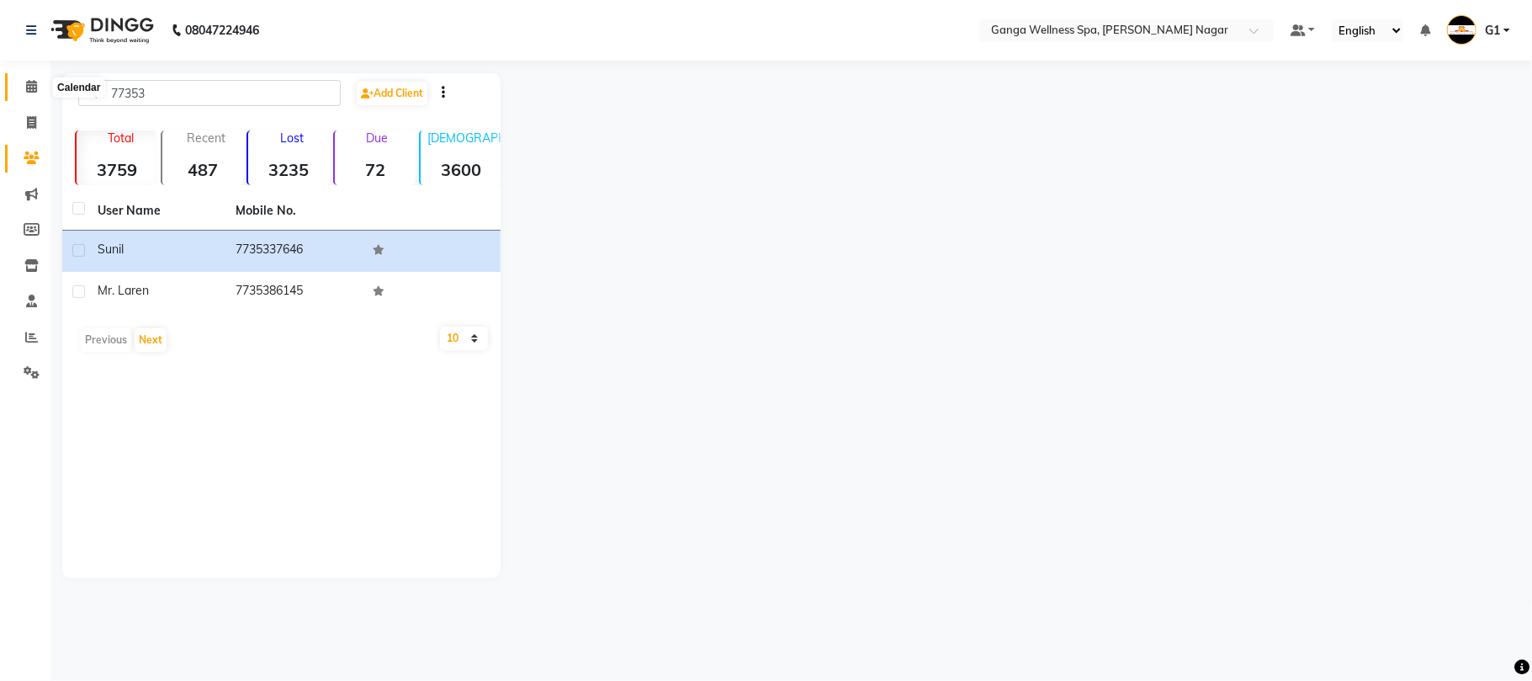
click at [38, 81] on span at bounding box center [31, 86] width 29 height 19
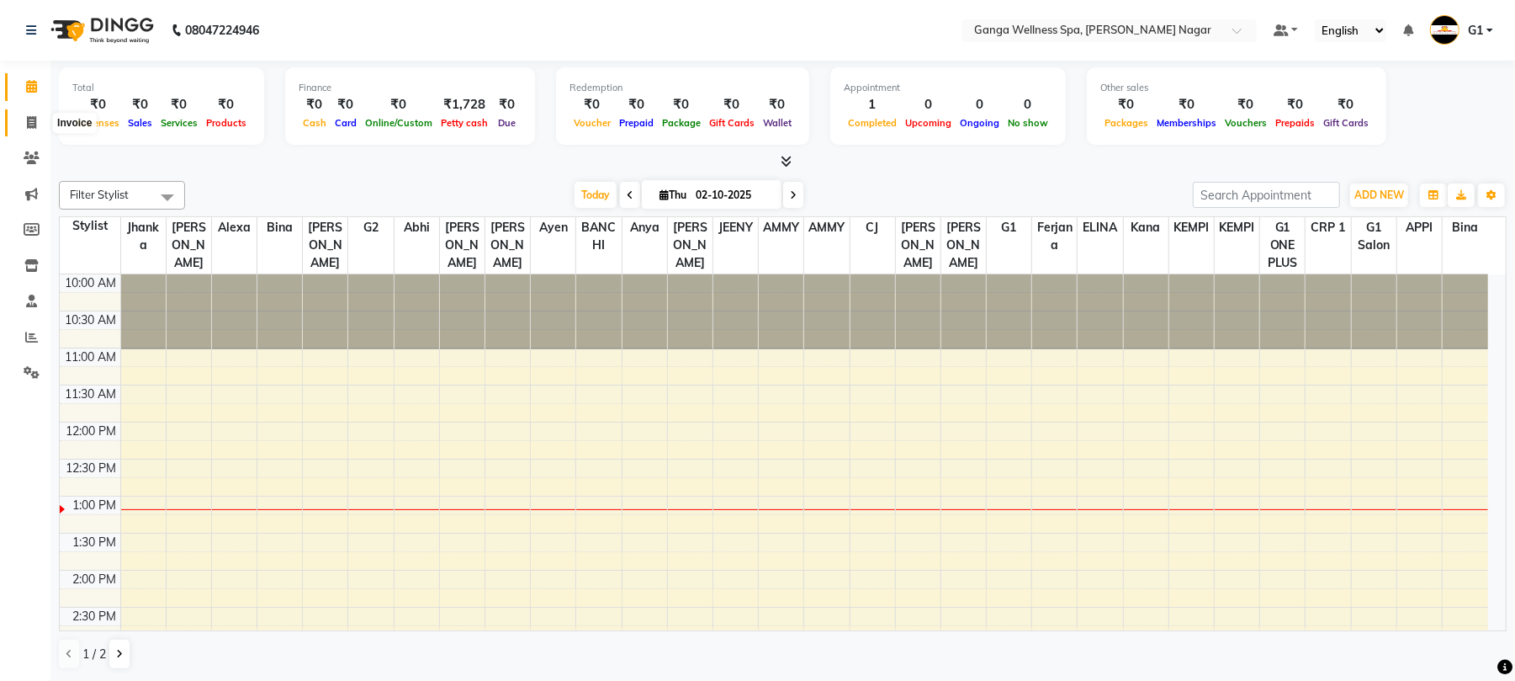
click at [29, 126] on icon at bounding box center [31, 122] width 9 height 13
select select "service"
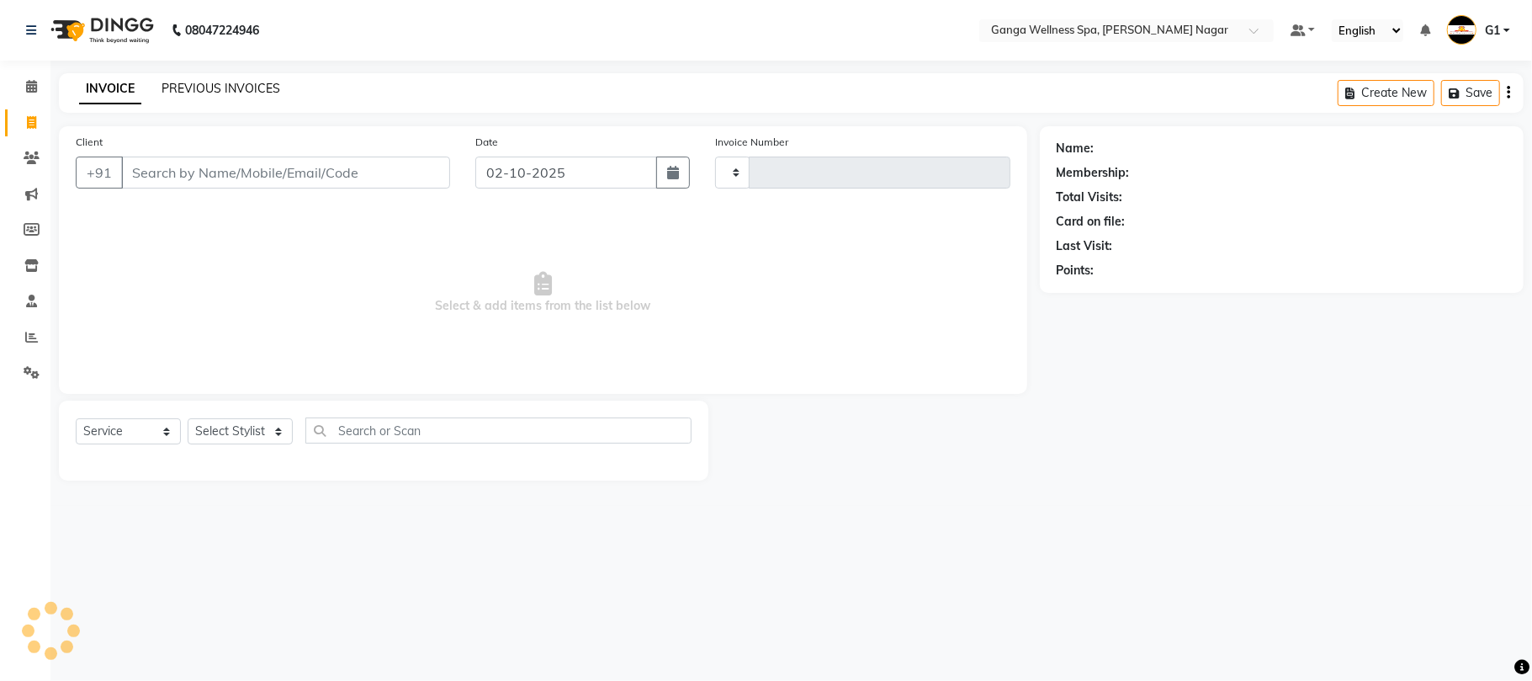
click at [199, 82] on link "PREVIOUS INVOICES" at bounding box center [221, 88] width 119 height 15
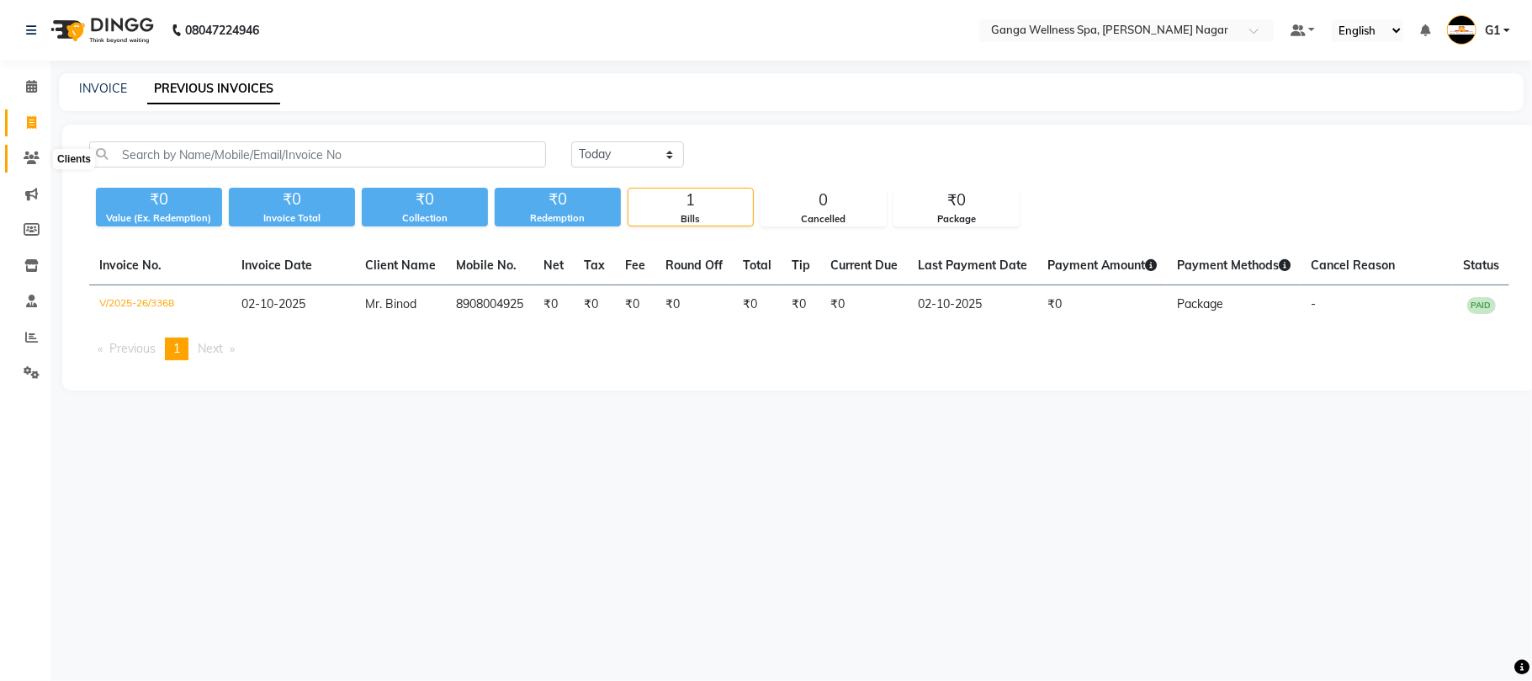
click at [20, 156] on span at bounding box center [31, 158] width 29 height 19
